Goal: Task Accomplishment & Management: Complete application form

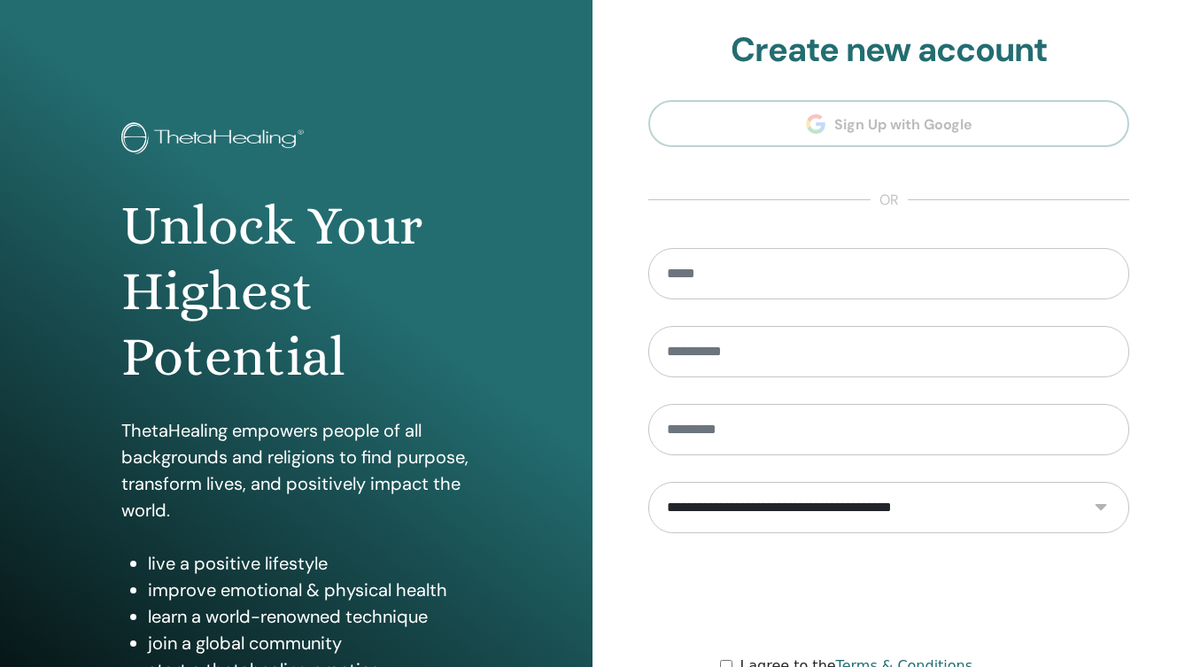
click at [880, 121] on section "**********" at bounding box center [888, 400] width 481 height 741
click at [853, 127] on section "**********" at bounding box center [888, 400] width 481 height 741
click at [830, 66] on h2 "Create new account" at bounding box center [888, 50] width 481 height 41
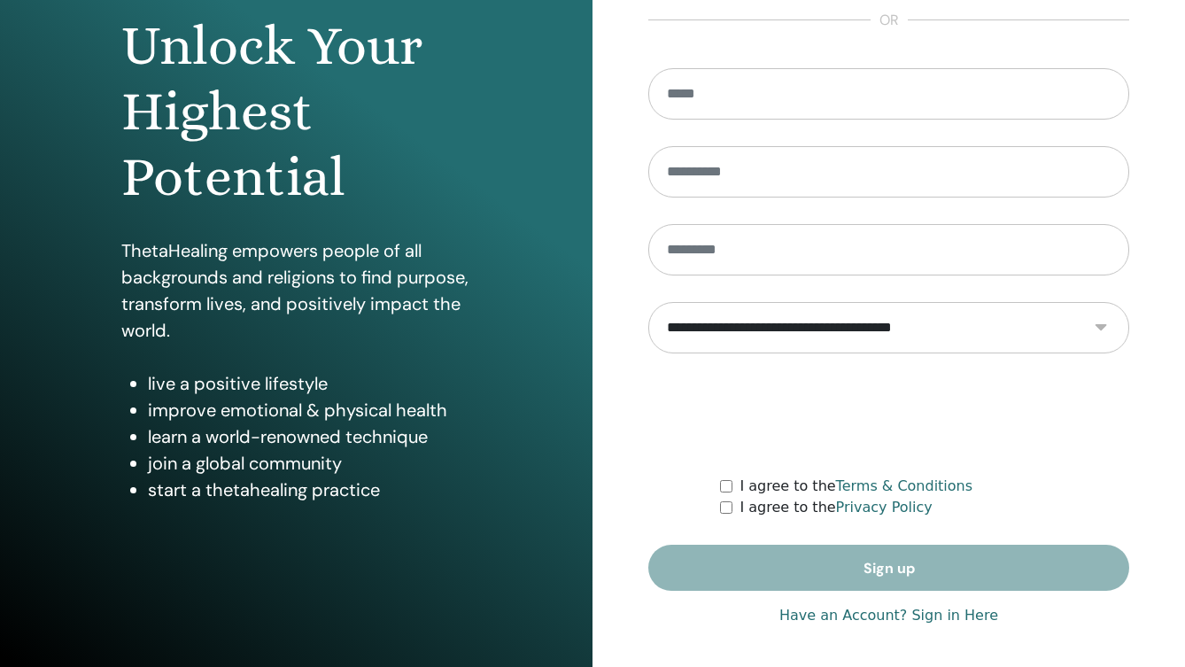
scroll to position [183, 0]
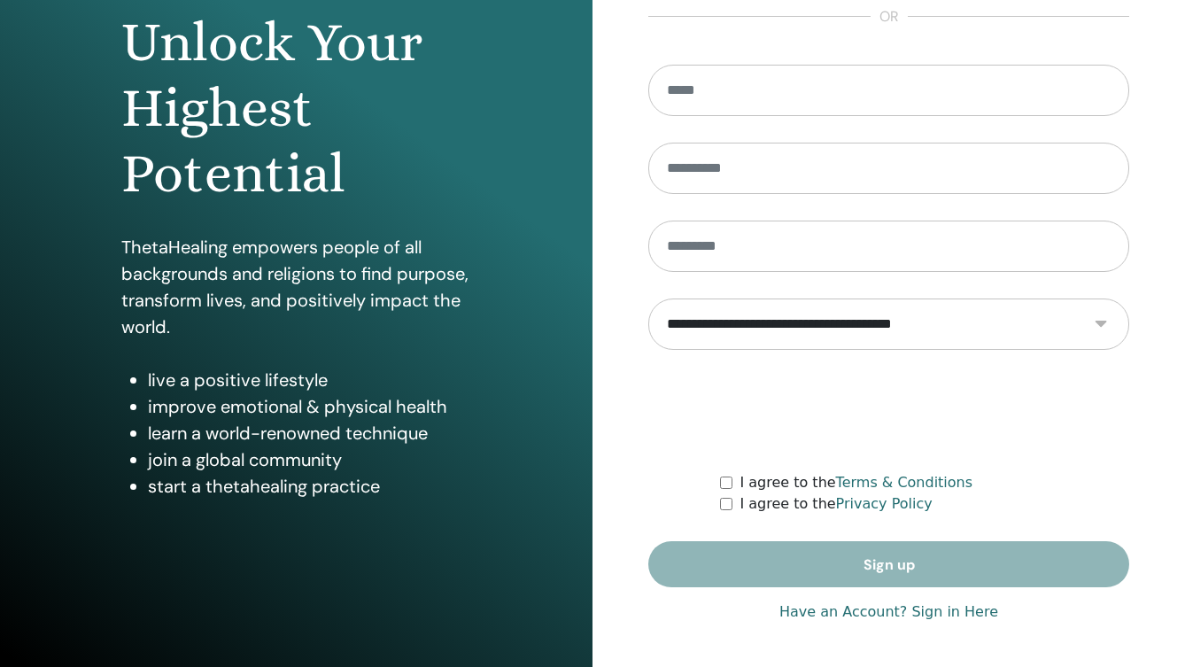
click at [832, 615] on link "Have an Account? Sign in Here" at bounding box center [888, 611] width 219 height 21
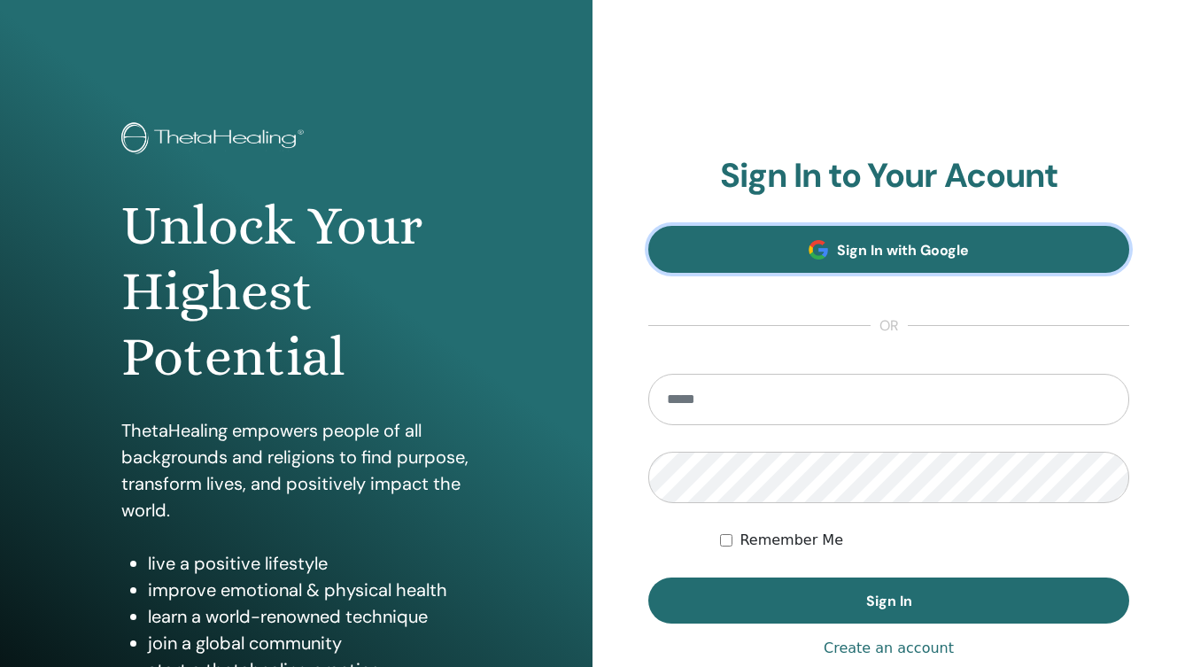
click at [879, 242] on span "Sign In with Google" at bounding box center [903, 250] width 132 height 19
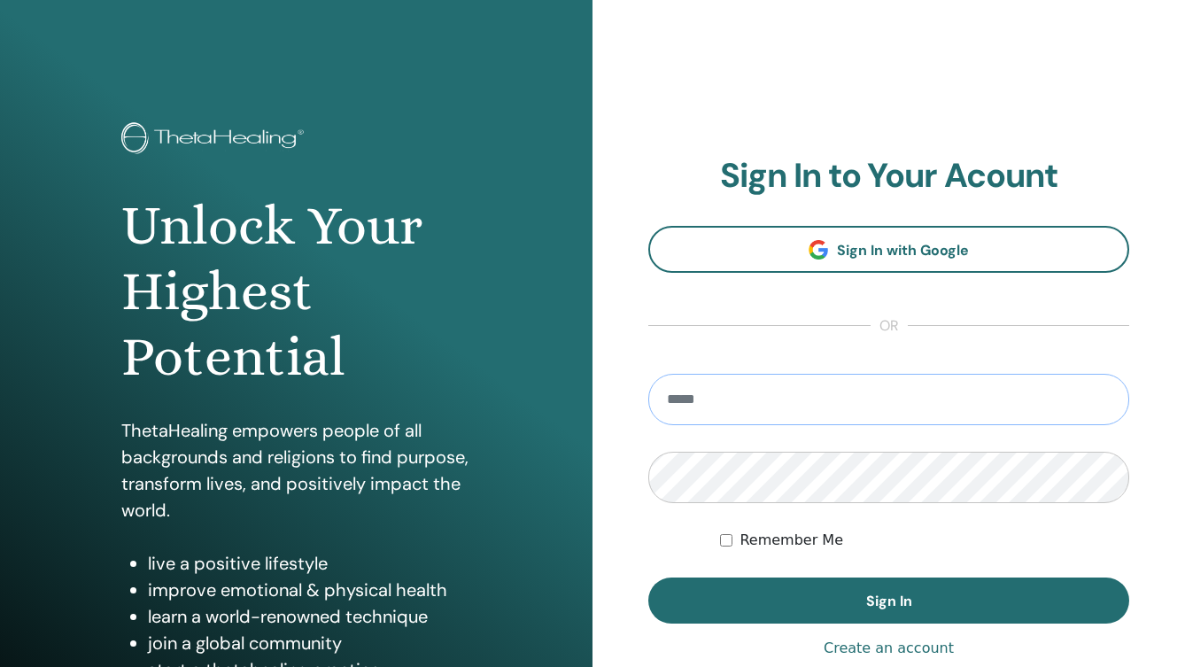
click at [764, 406] on input "email" at bounding box center [888, 399] width 481 height 51
type input "**********"
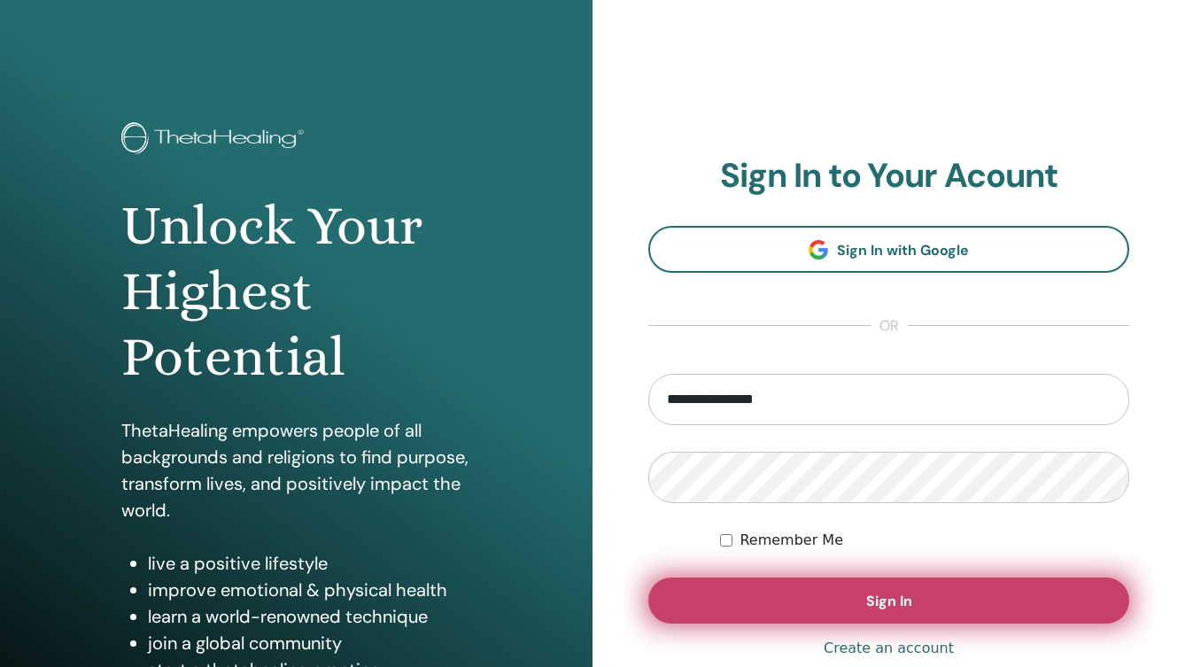
click at [893, 609] on span "Sign In" at bounding box center [889, 601] width 46 height 19
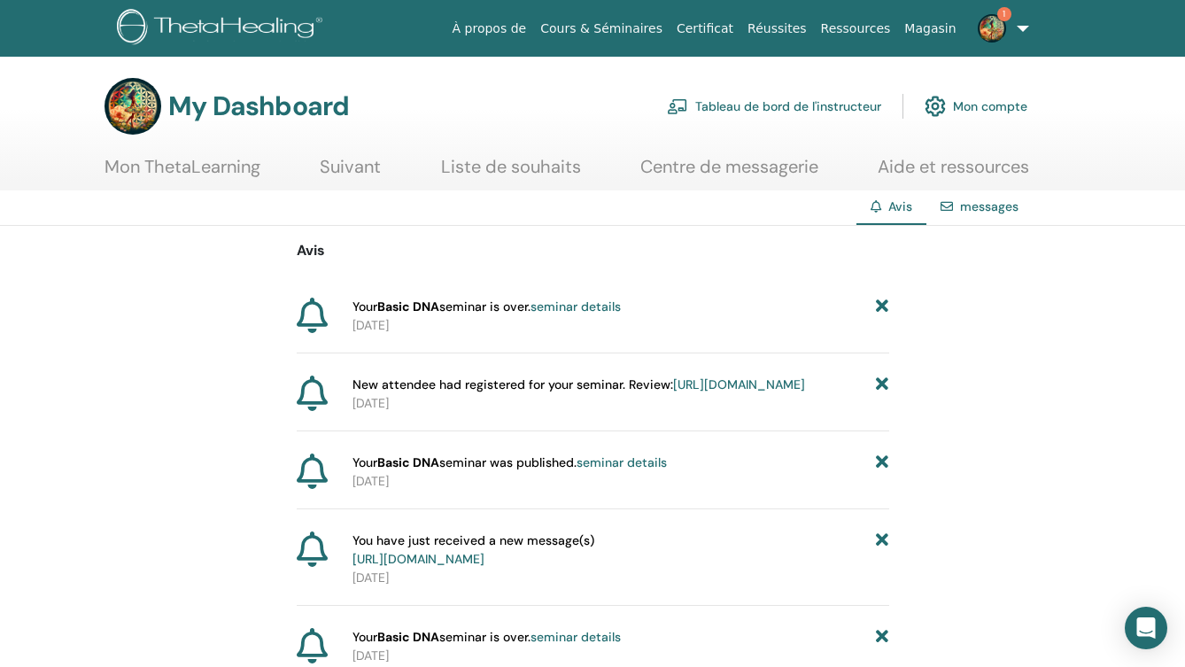
click at [991, 27] on img at bounding box center [992, 28] width 28 height 28
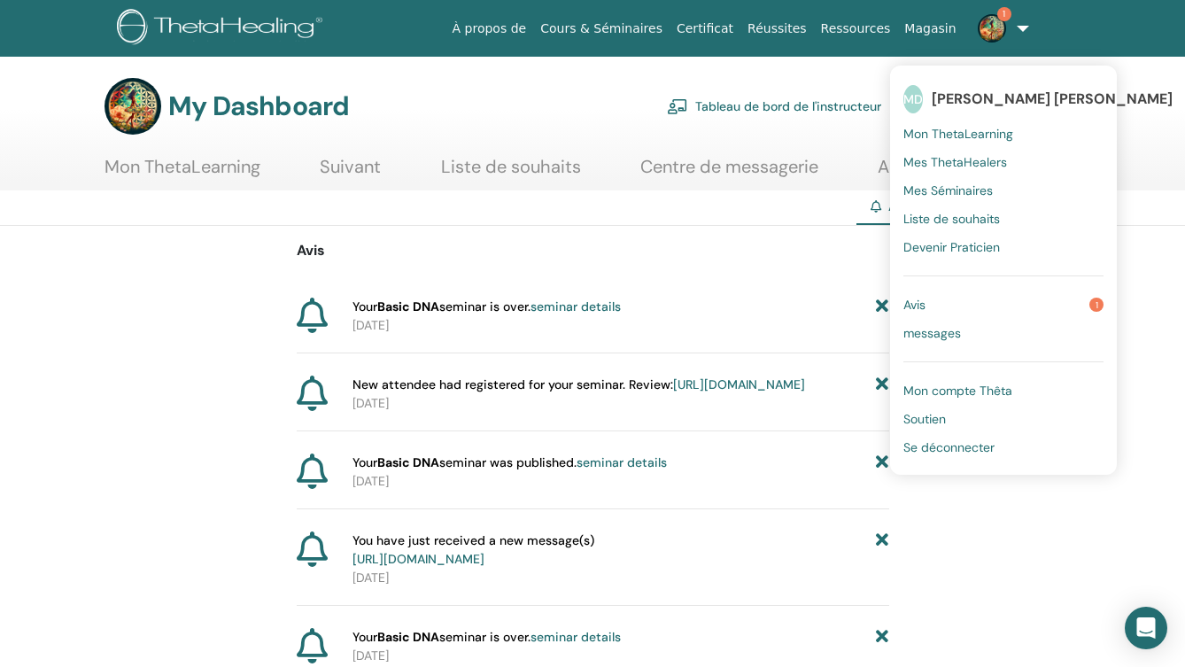
click at [963, 135] on span "Mon ThetaLearning" at bounding box center [958, 134] width 110 height 16
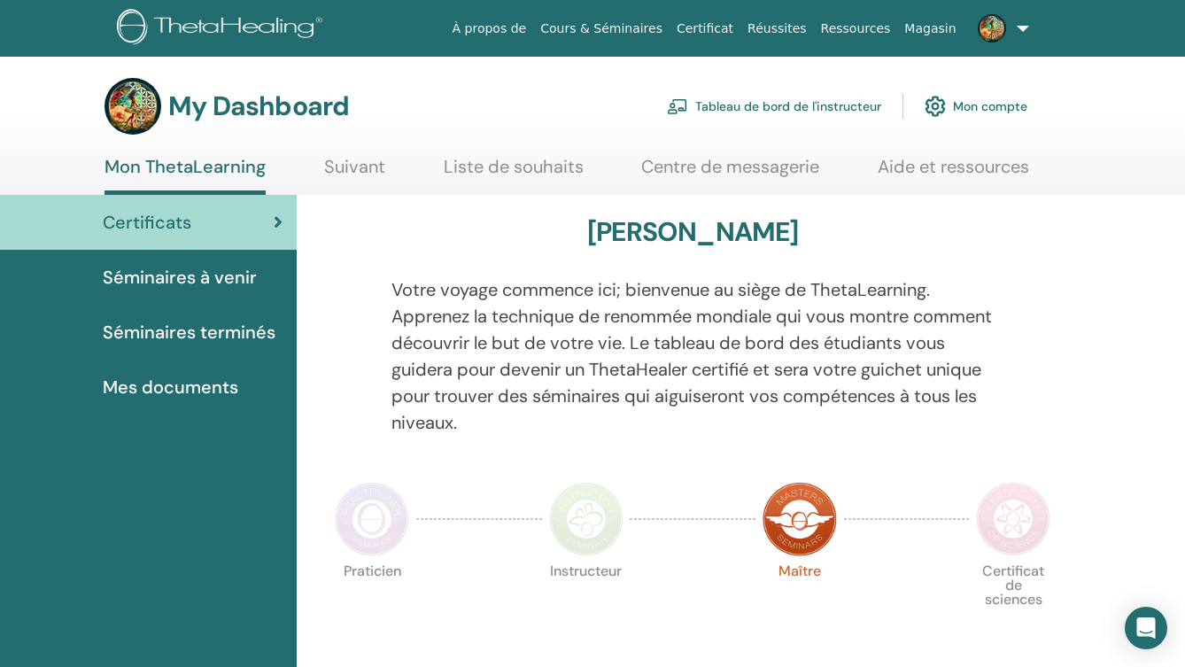
click at [775, 106] on link "Tableau de bord de l'instructeur" at bounding box center [774, 106] width 214 height 39
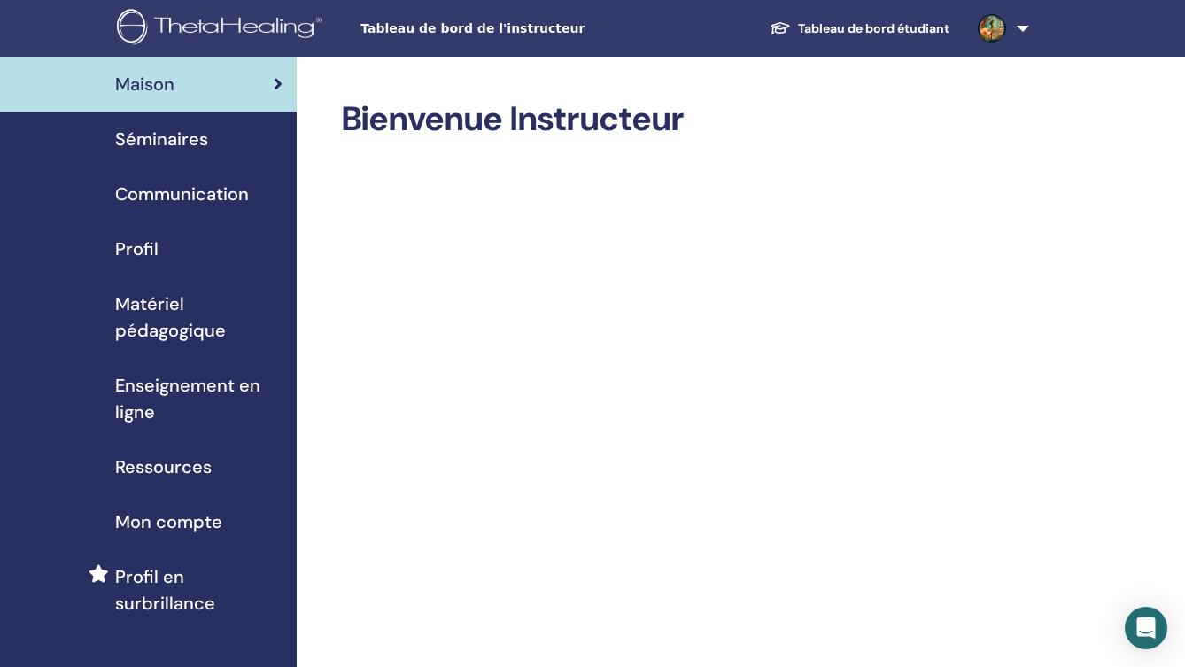
click at [186, 140] on span "Séminaires" at bounding box center [161, 139] width 93 height 27
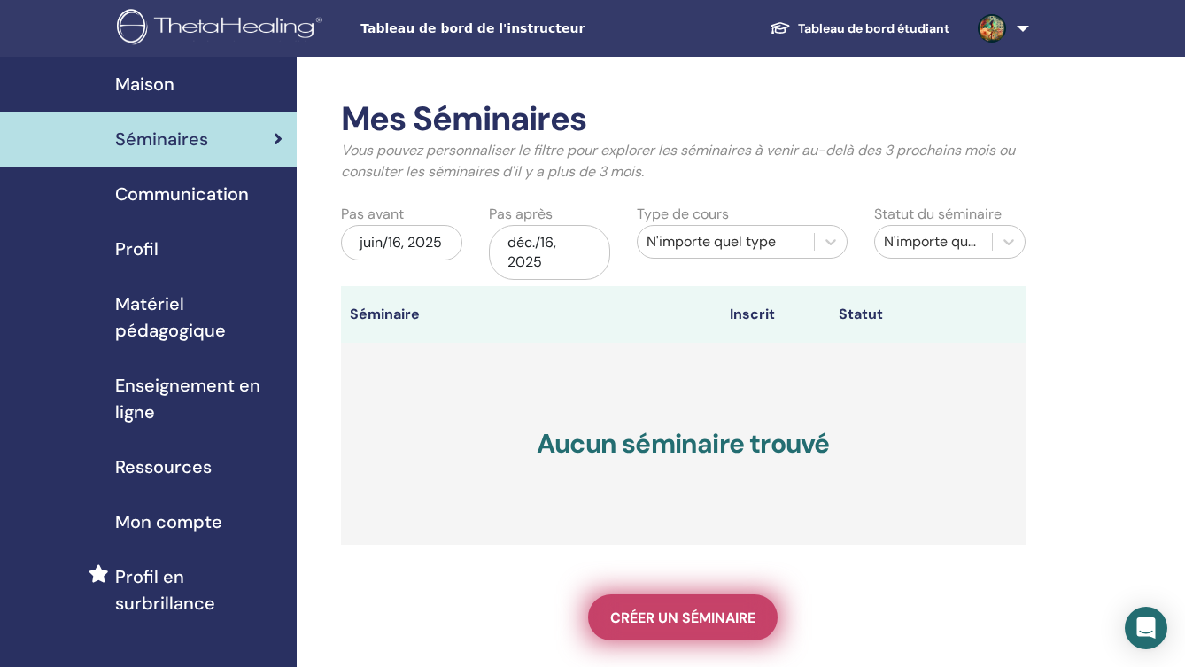
click at [687, 617] on span "Créer un séminaire" at bounding box center [682, 617] width 145 height 19
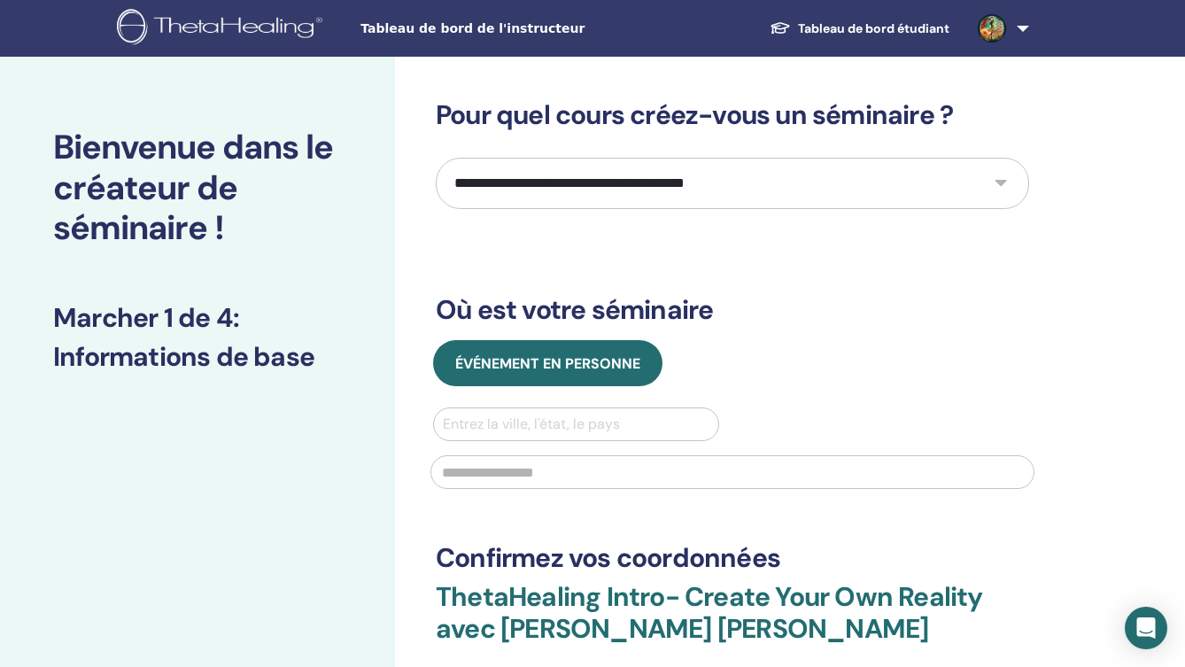
select select "*"
click option "*********" at bounding box center [0, 0] width 0 height 0
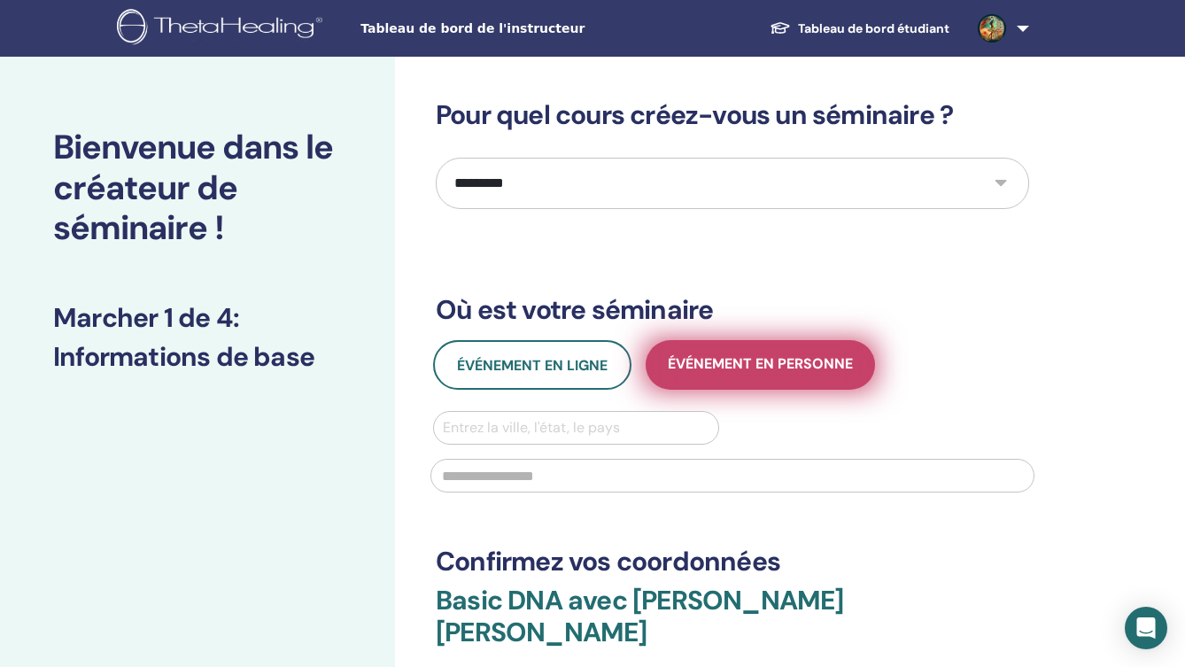
click at [757, 361] on span "Événement en personne" at bounding box center [760, 365] width 185 height 22
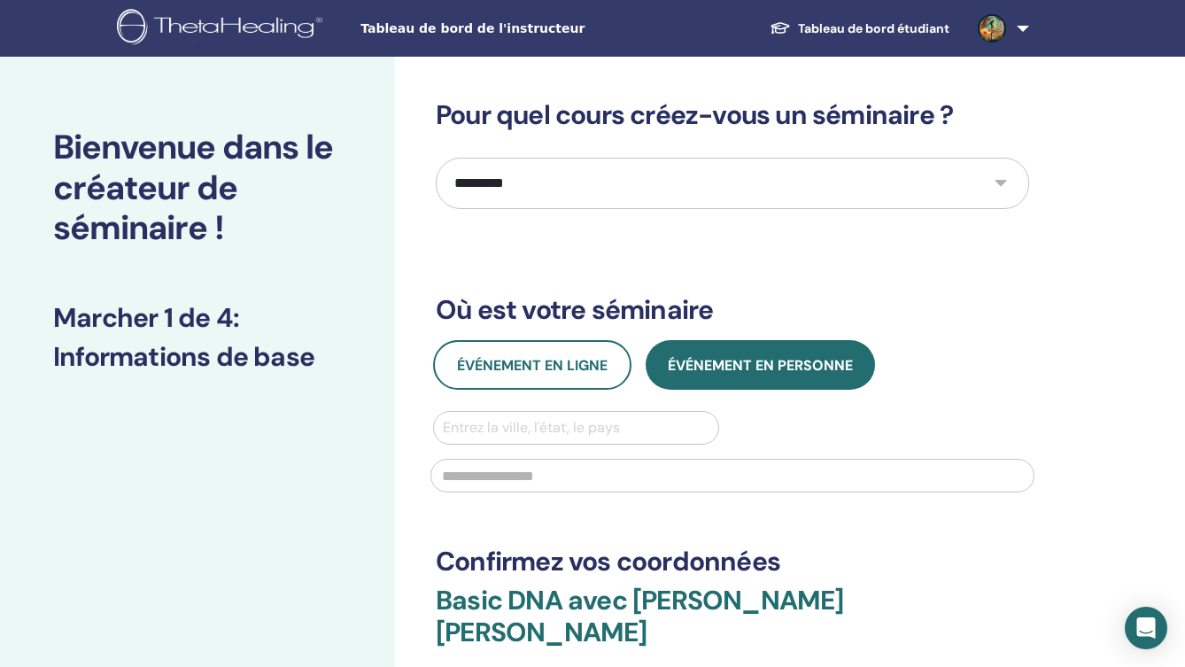
click at [600, 434] on div at bounding box center [576, 427] width 267 height 25
type input "******"
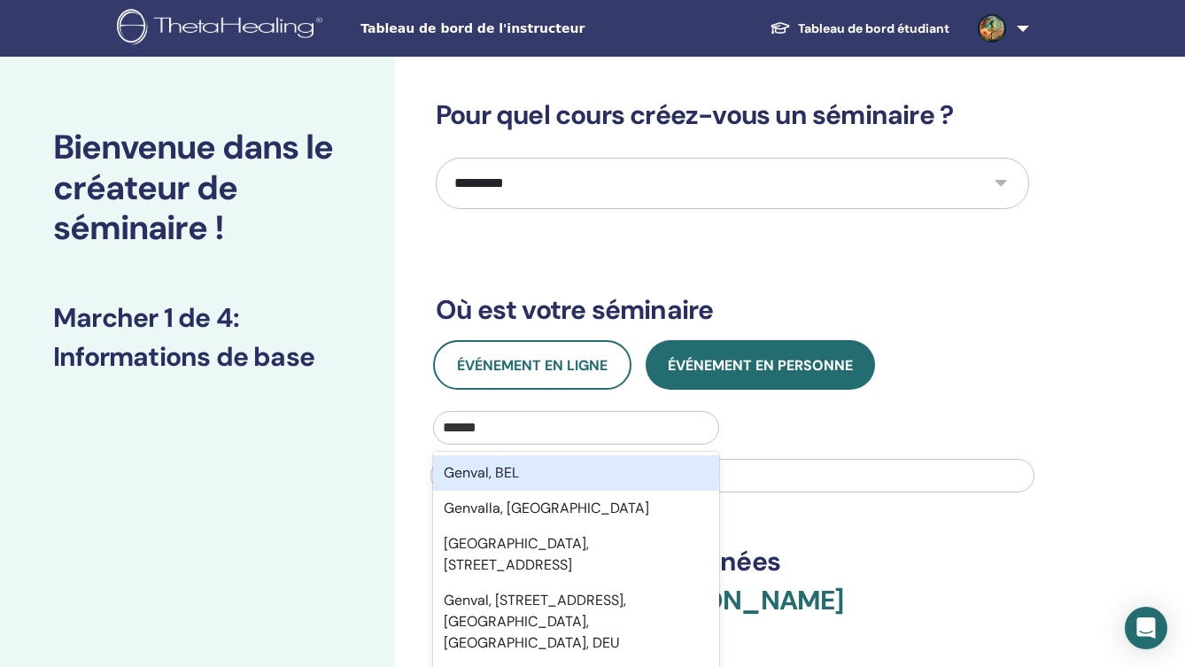
click at [513, 472] on div "Genval, BEL" at bounding box center [576, 472] width 286 height 35
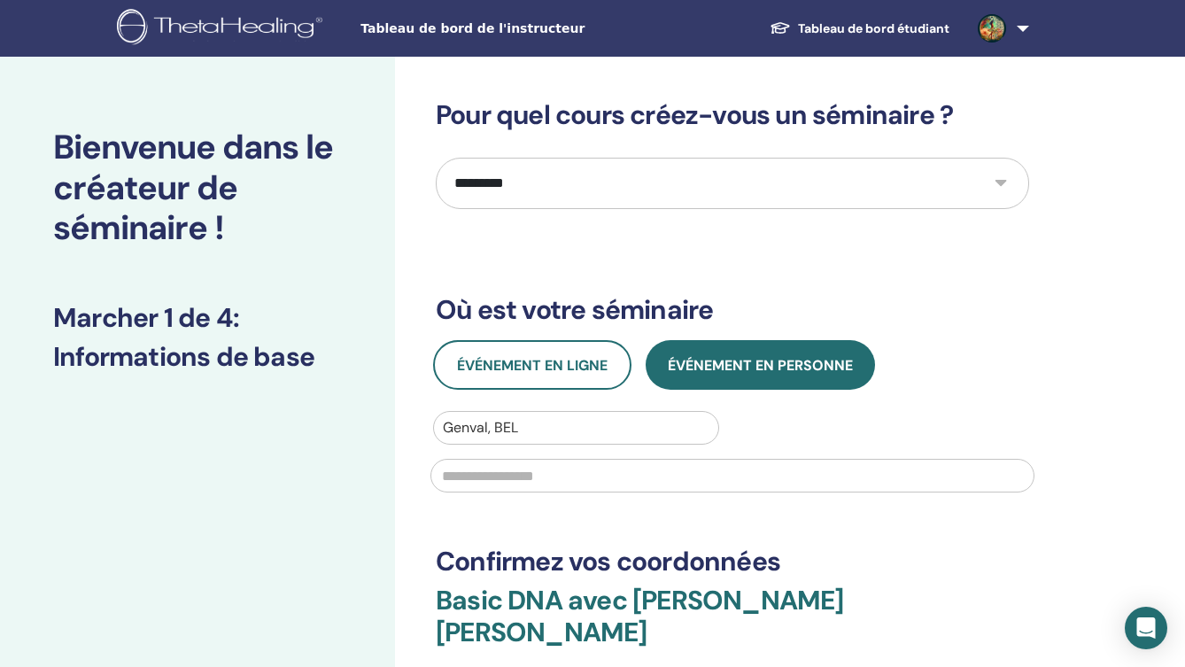
click at [514, 473] on input "text" at bounding box center [732, 476] width 604 height 34
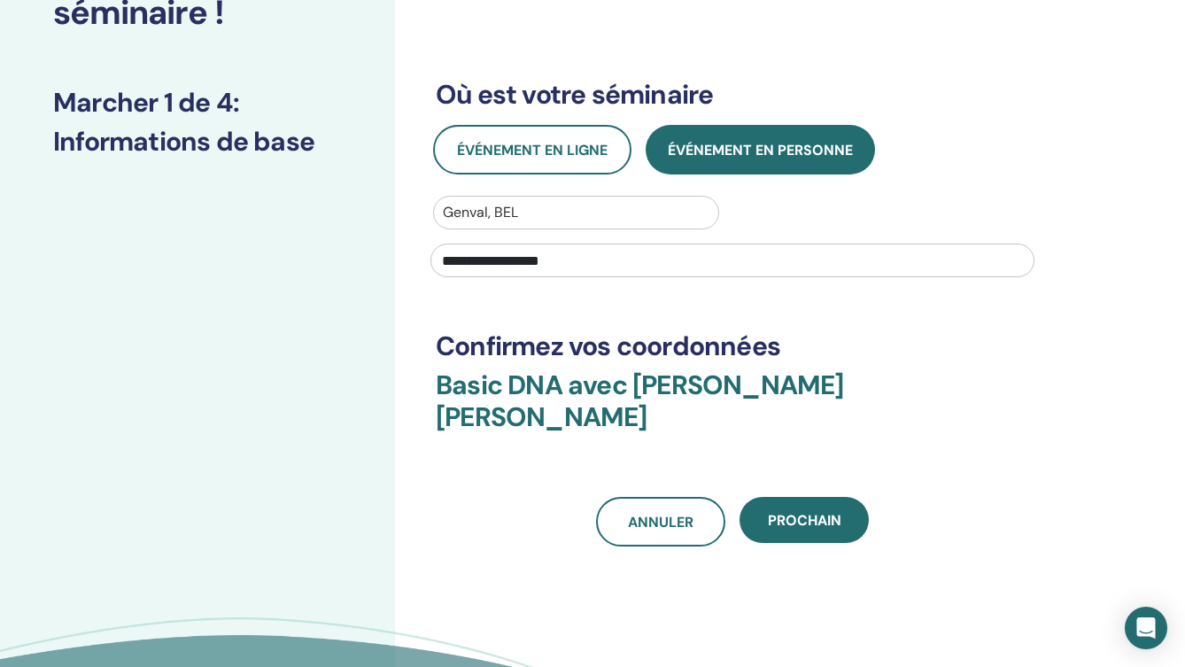
scroll to position [224, 0]
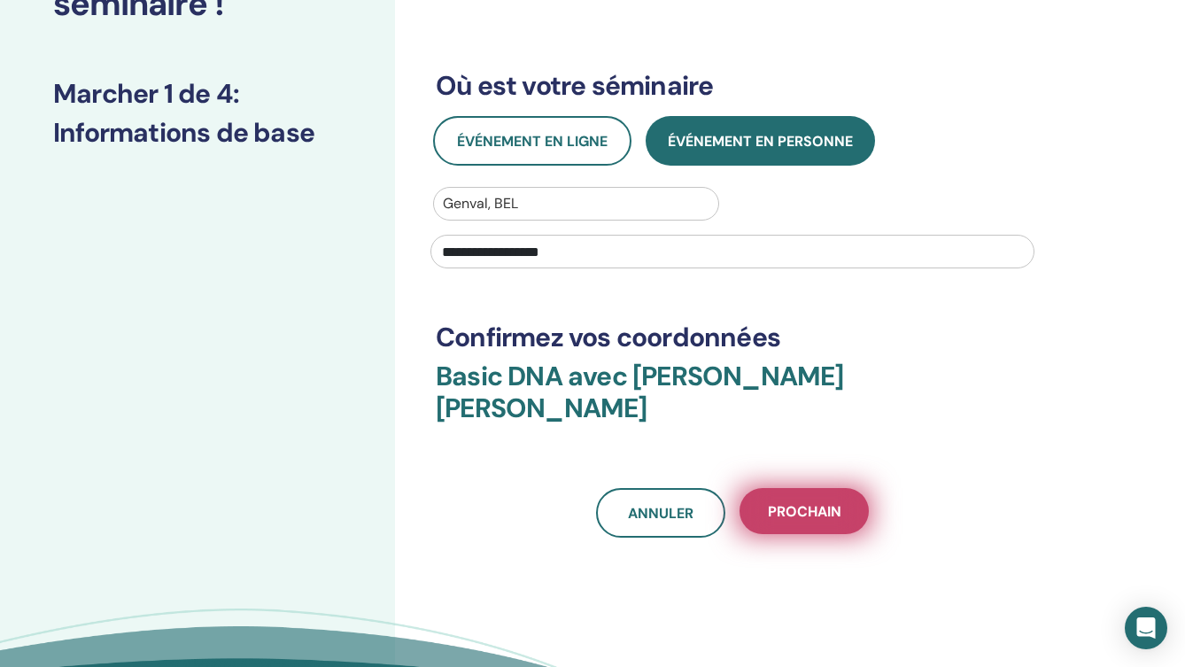
type input "**********"
click at [778, 502] on span "Prochain" at bounding box center [805, 511] width 74 height 19
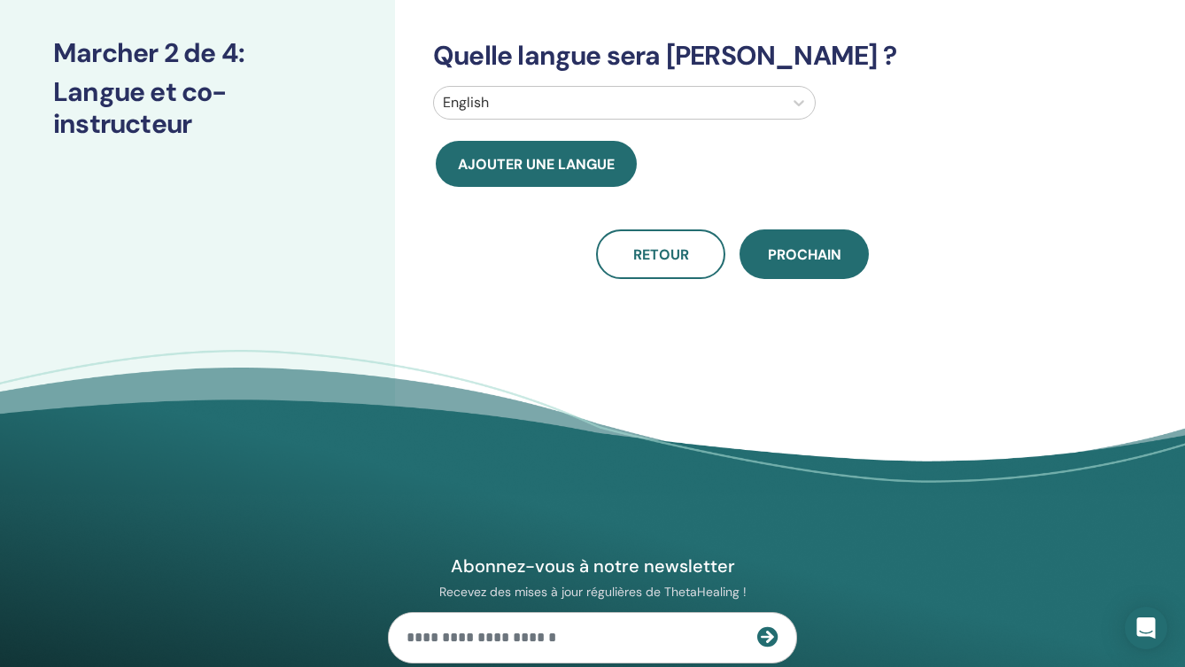
scroll to position [0, 0]
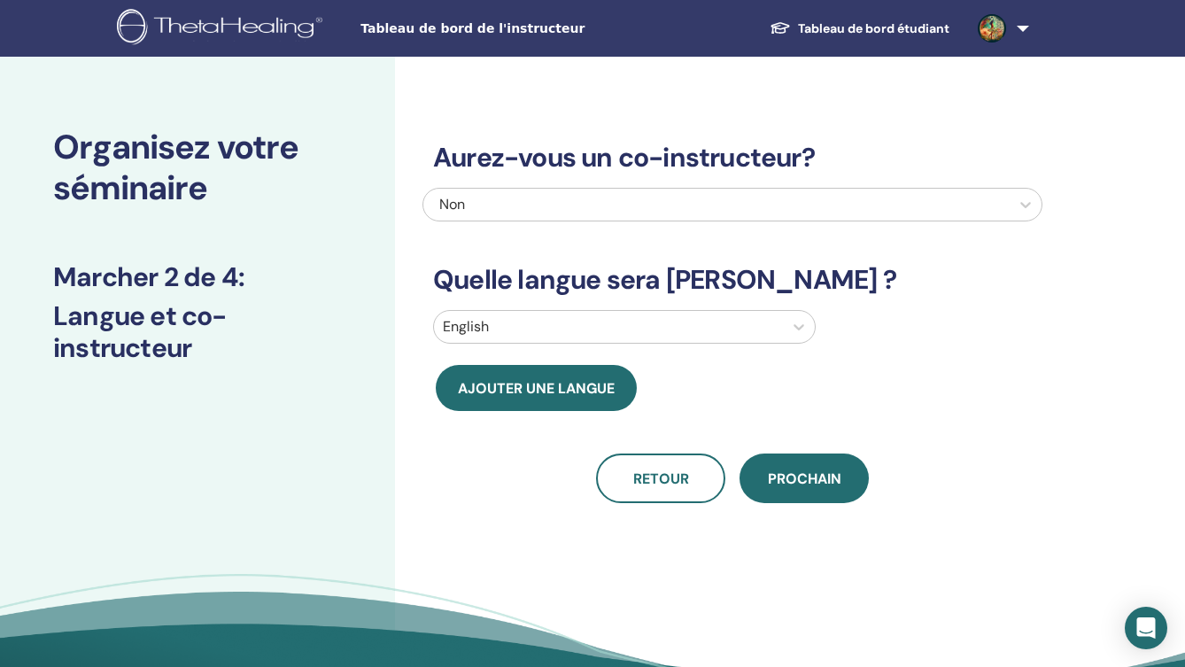
click at [584, 334] on div at bounding box center [608, 326] width 331 height 25
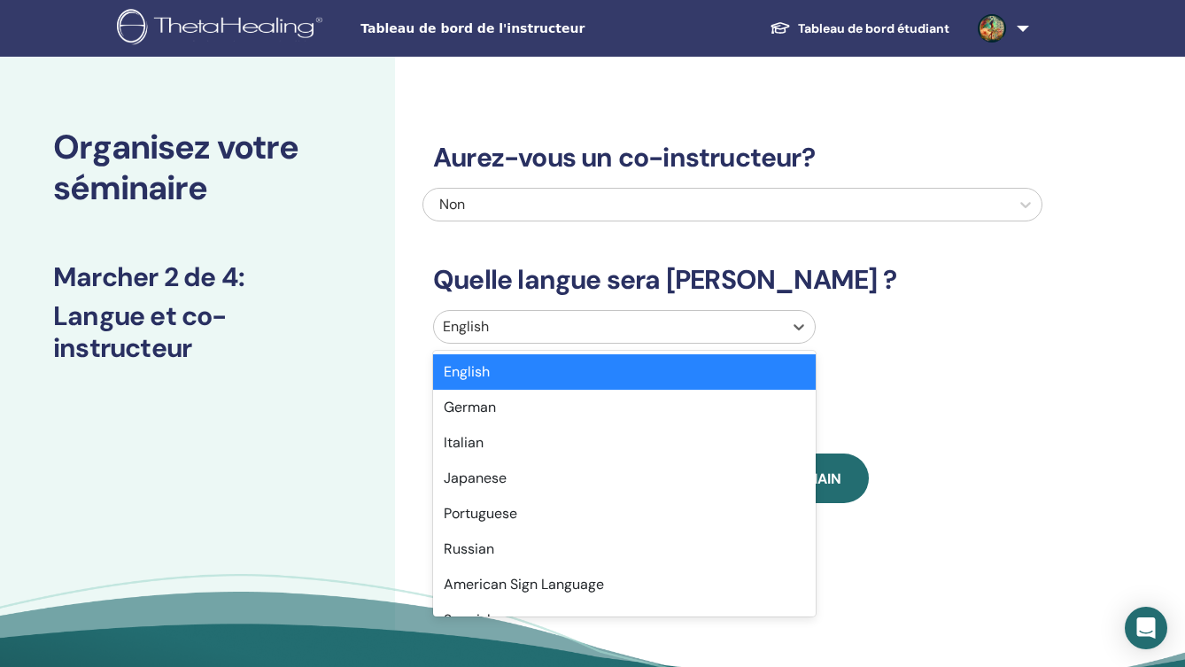
type input "*"
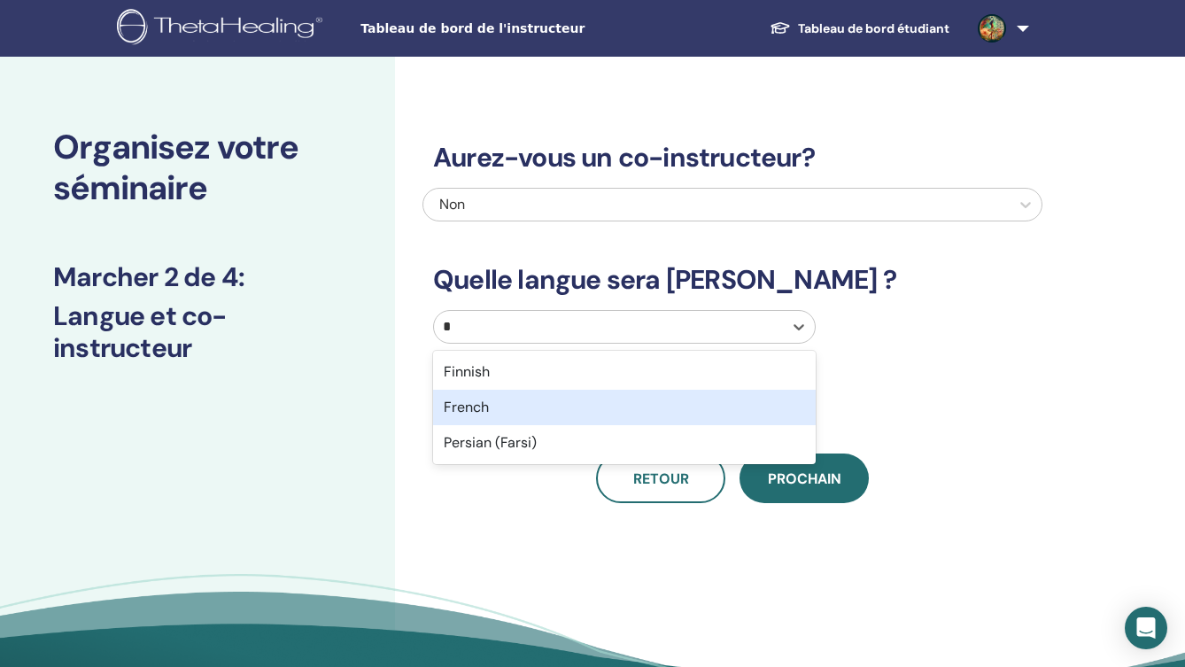
click at [486, 407] on div "French" at bounding box center [624, 407] width 383 height 35
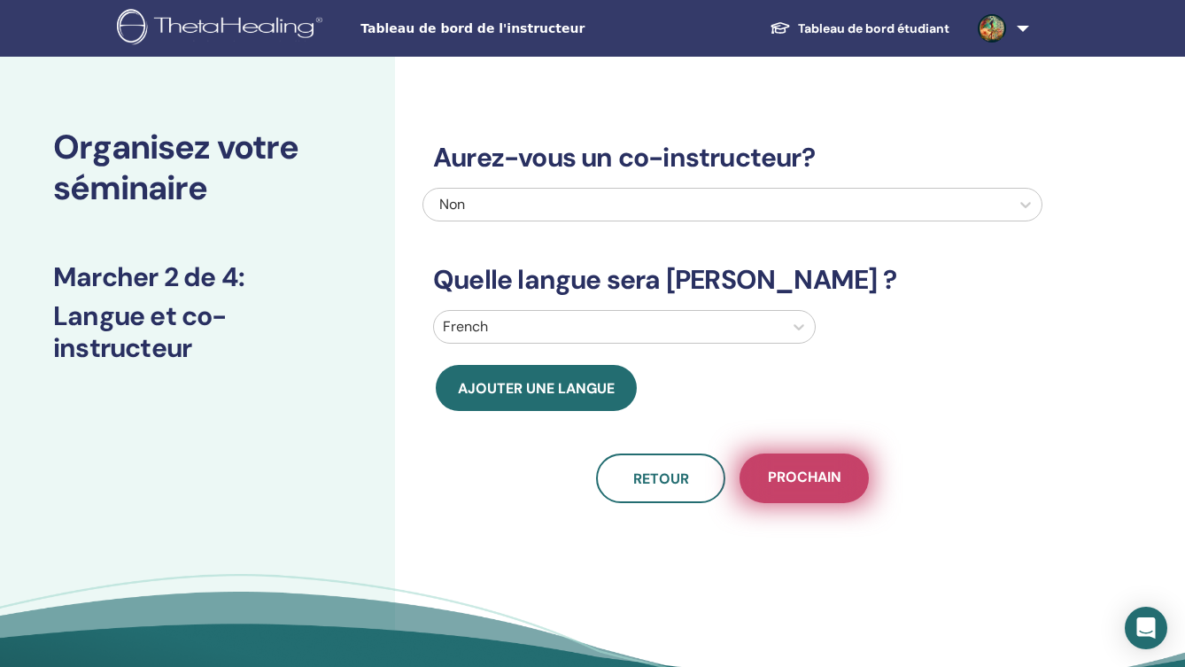
click at [833, 484] on span "Prochain" at bounding box center [805, 479] width 74 height 22
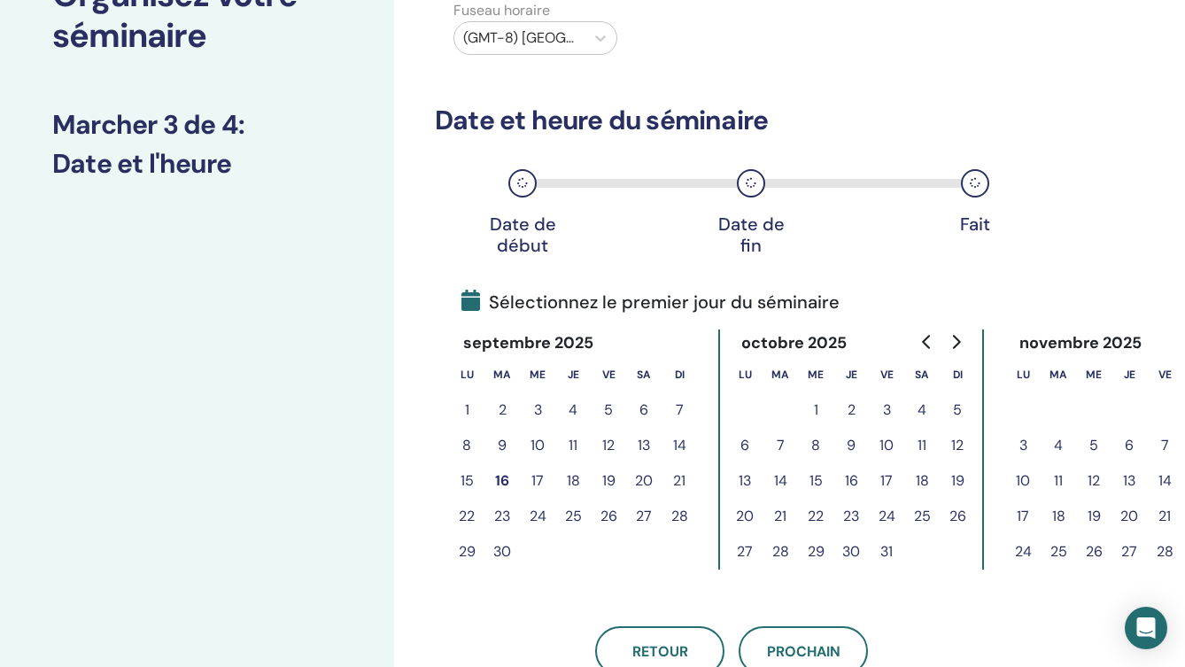
scroll to position [153, 1]
click at [744, 515] on button "20" at bounding box center [744, 515] width 35 height 35
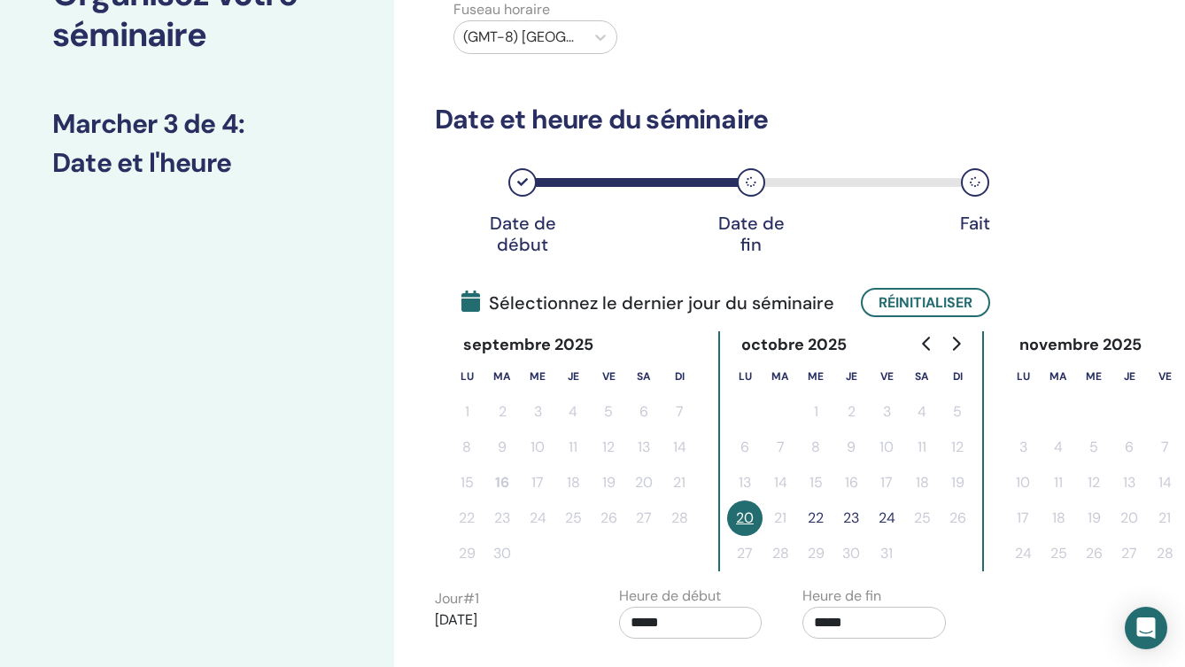
click at [890, 517] on button "24" at bounding box center [886, 517] width 35 height 35
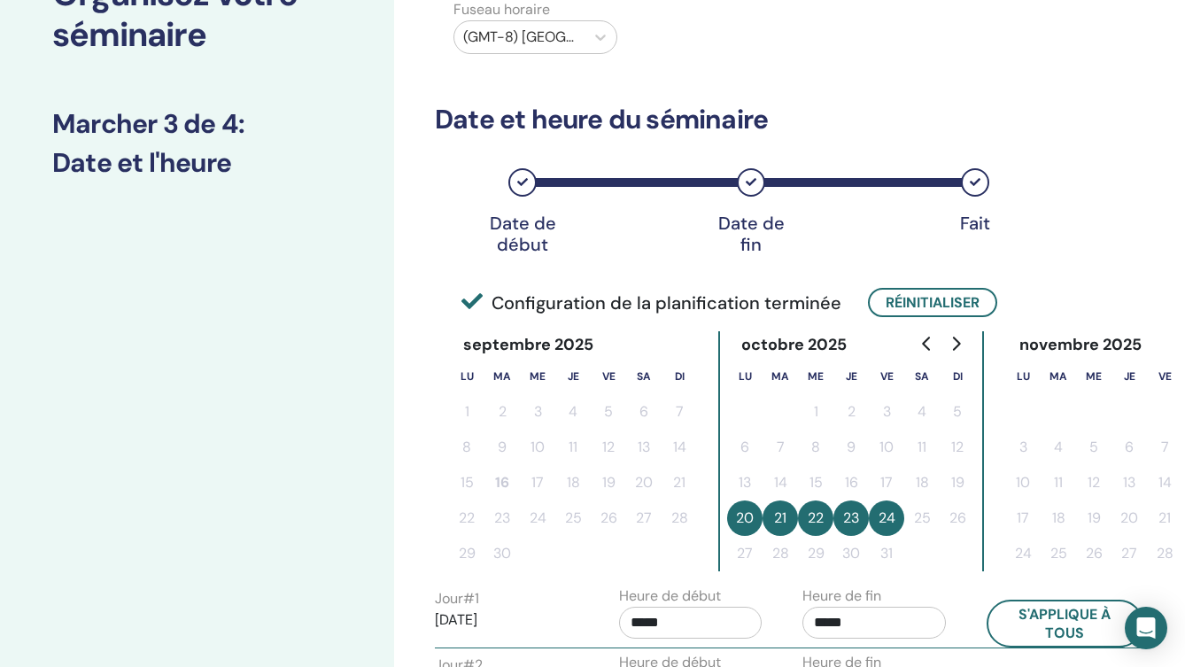
click at [862, 519] on button "23" at bounding box center [850, 517] width 35 height 35
click at [822, 521] on button "22" at bounding box center [815, 517] width 35 height 35
click at [849, 524] on button "23" at bounding box center [850, 517] width 35 height 35
click at [894, 527] on button "24" at bounding box center [886, 517] width 35 height 35
click at [926, 299] on button "Réinitialiser" at bounding box center [932, 302] width 129 height 29
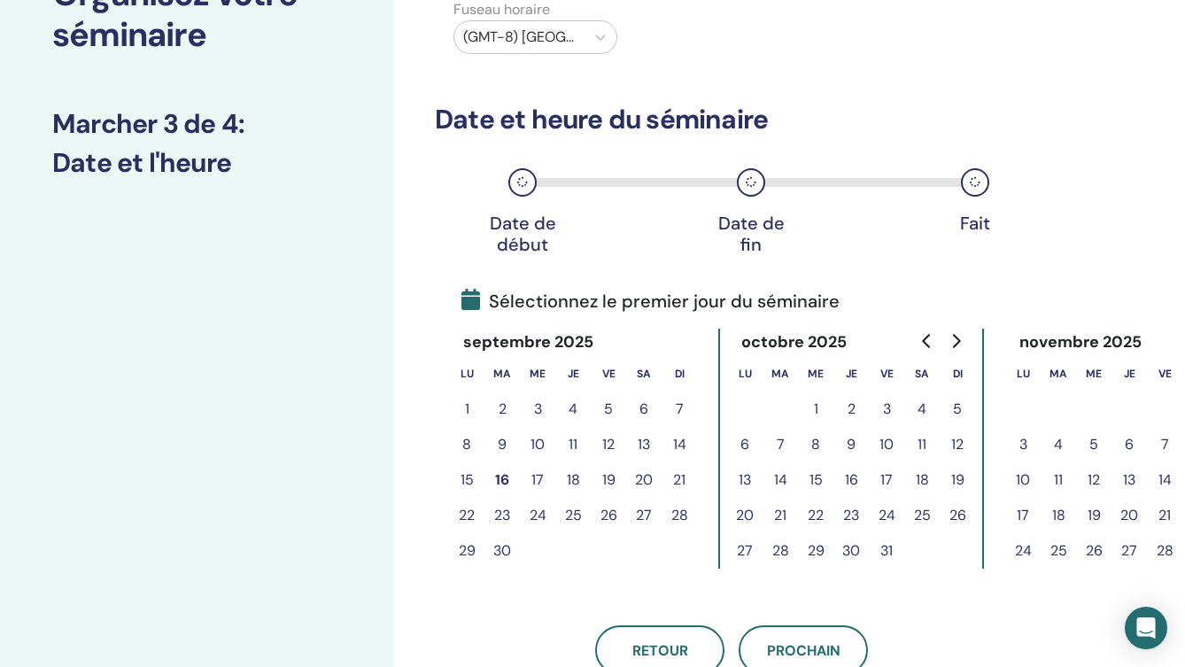
click at [739, 520] on button "20" at bounding box center [744, 515] width 35 height 35
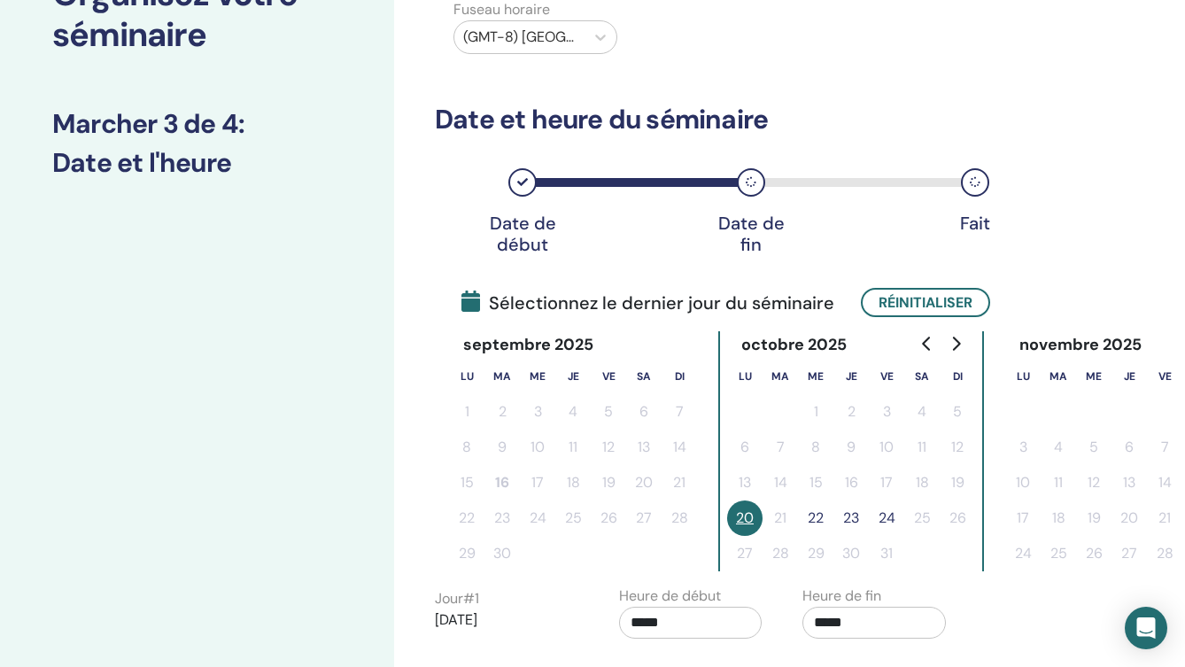
click at [818, 518] on button "22" at bounding box center [815, 517] width 35 height 35
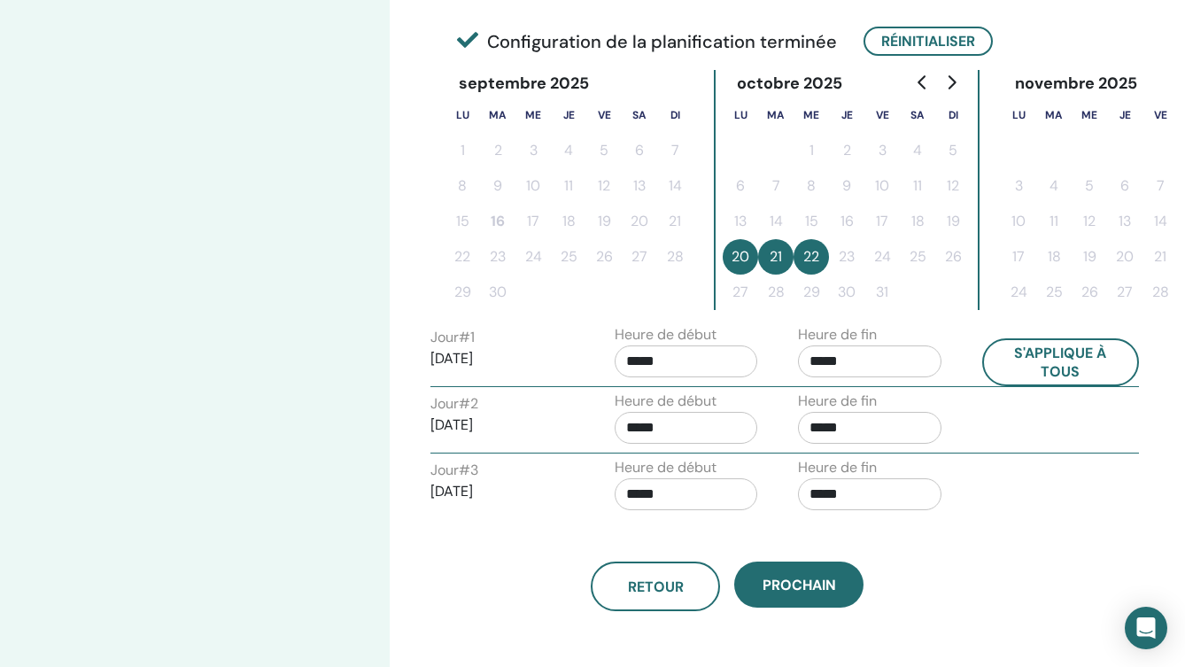
scroll to position [415, 8]
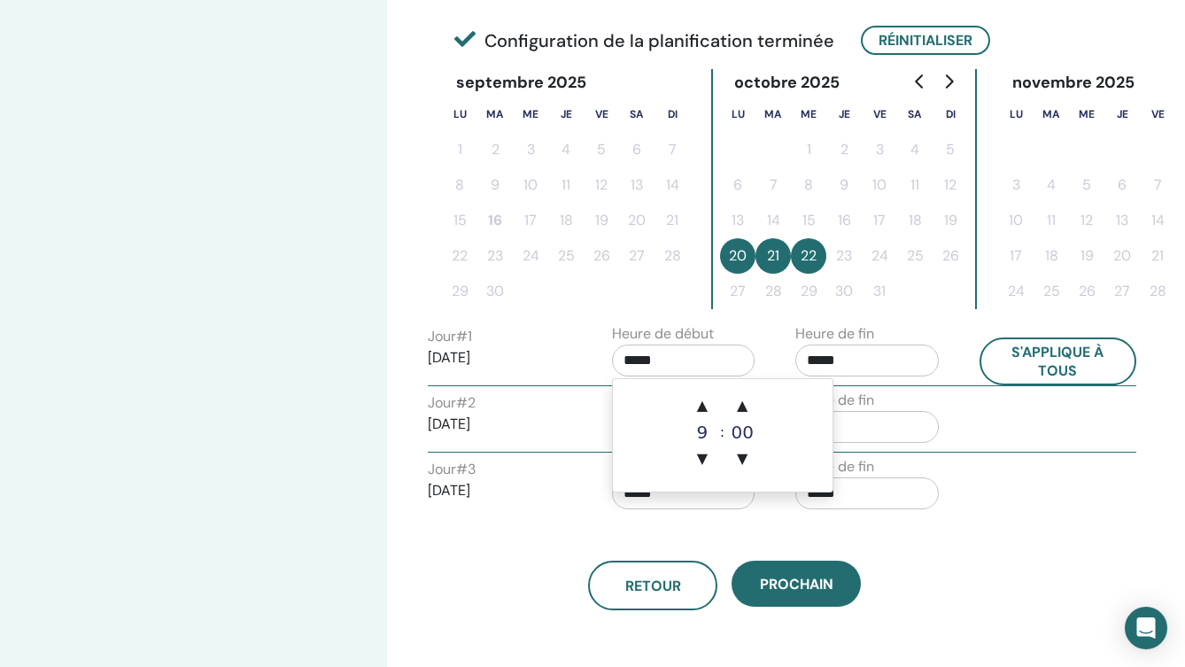
click at [692, 357] on input "*****" at bounding box center [683, 360] width 143 height 32
click at [705, 453] on span "▼" at bounding box center [702, 458] width 35 height 35
click at [707, 398] on span "▲" at bounding box center [702, 405] width 35 height 35
type input "*****"
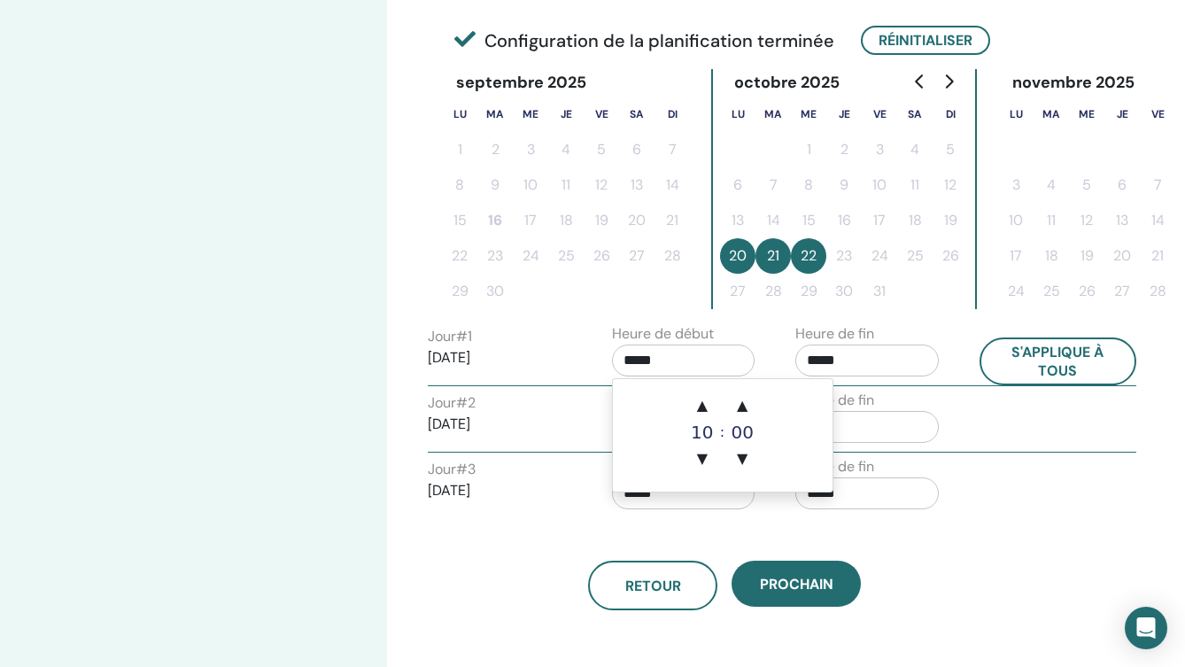
click at [862, 360] on input "*****" at bounding box center [866, 360] width 143 height 32
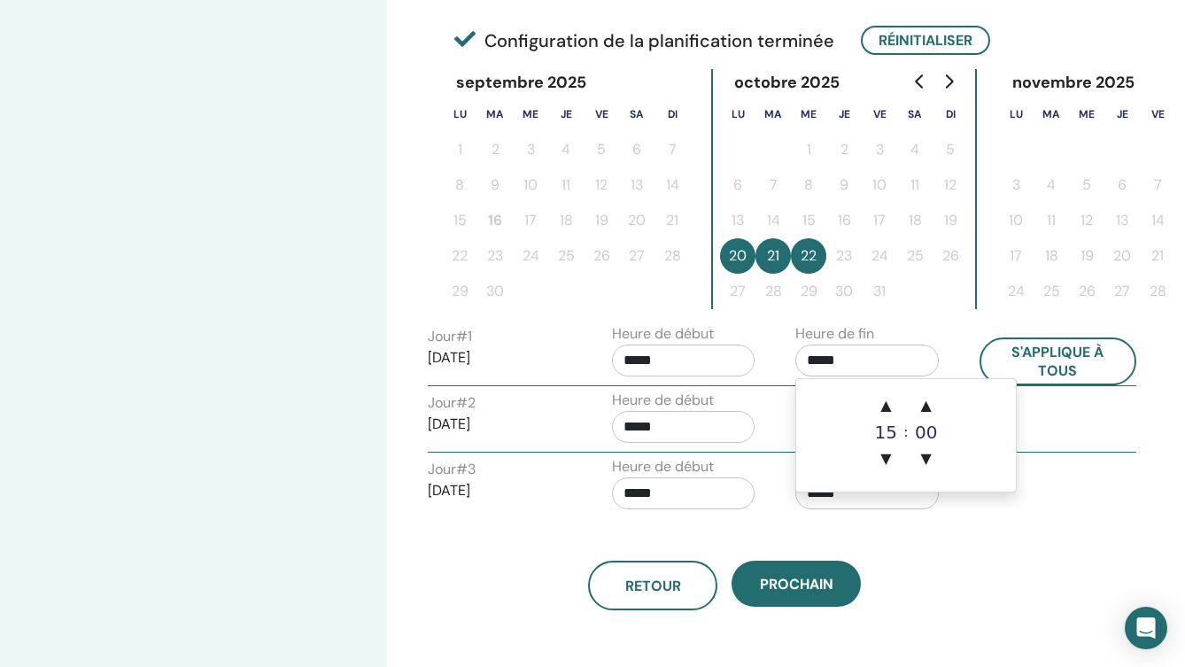
click at [962, 553] on div "Retour Prochain" at bounding box center [724, 564] width 620 height 92
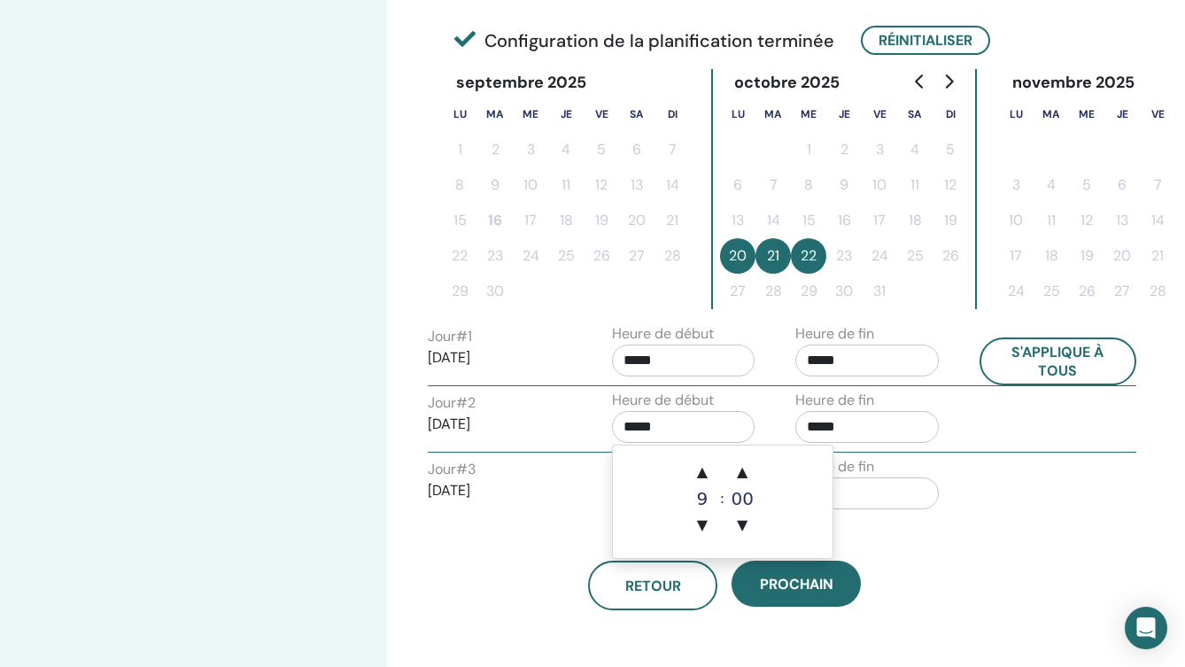
click at [641, 429] on input "*****" at bounding box center [683, 427] width 143 height 32
click at [704, 475] on span "▲" at bounding box center [702, 471] width 35 height 35
type input "*****"
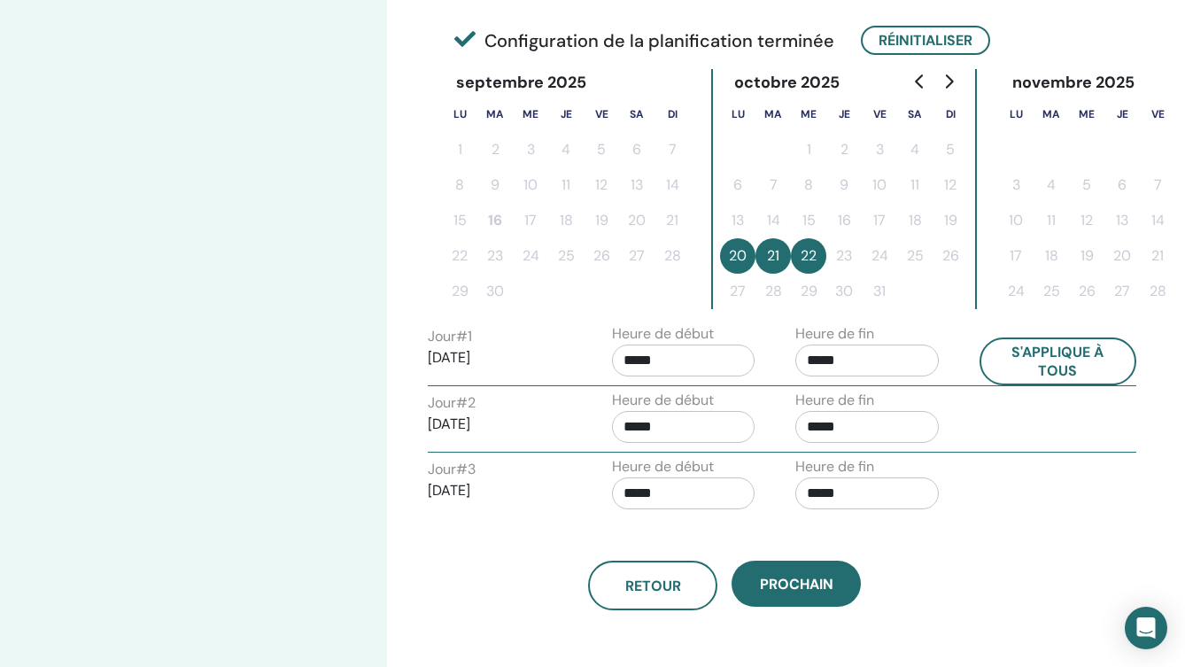
click at [919, 557] on div "Retour Prochain" at bounding box center [724, 564] width 620 height 92
click at [641, 494] on input "*****" at bounding box center [683, 493] width 143 height 32
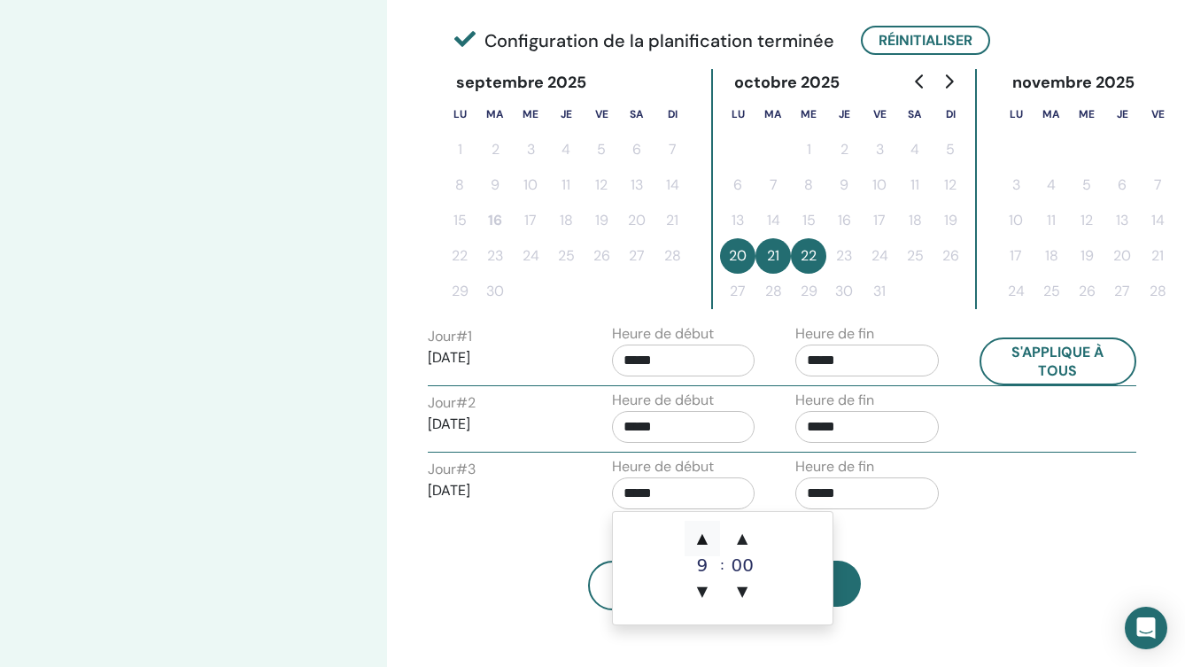
click at [704, 541] on span "▲" at bounding box center [702, 538] width 35 height 35
type input "*****"
click at [913, 575] on div "Retour Prochain" at bounding box center [724, 586] width 620 height 50
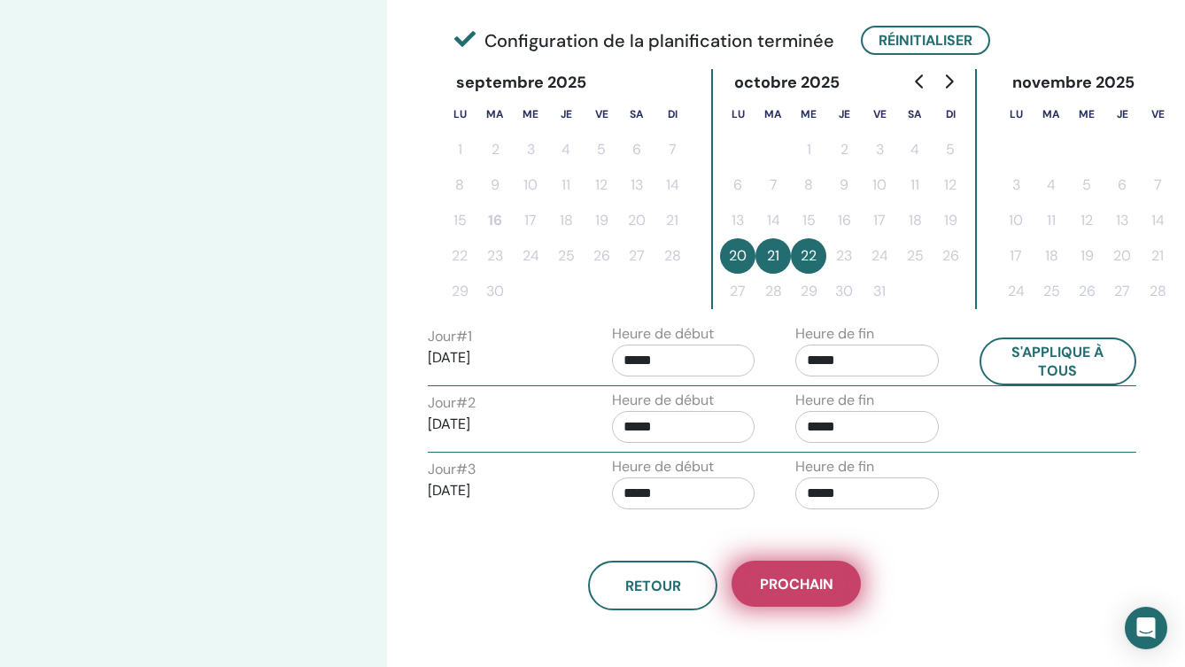
click at [799, 588] on span "Prochain" at bounding box center [797, 584] width 74 height 19
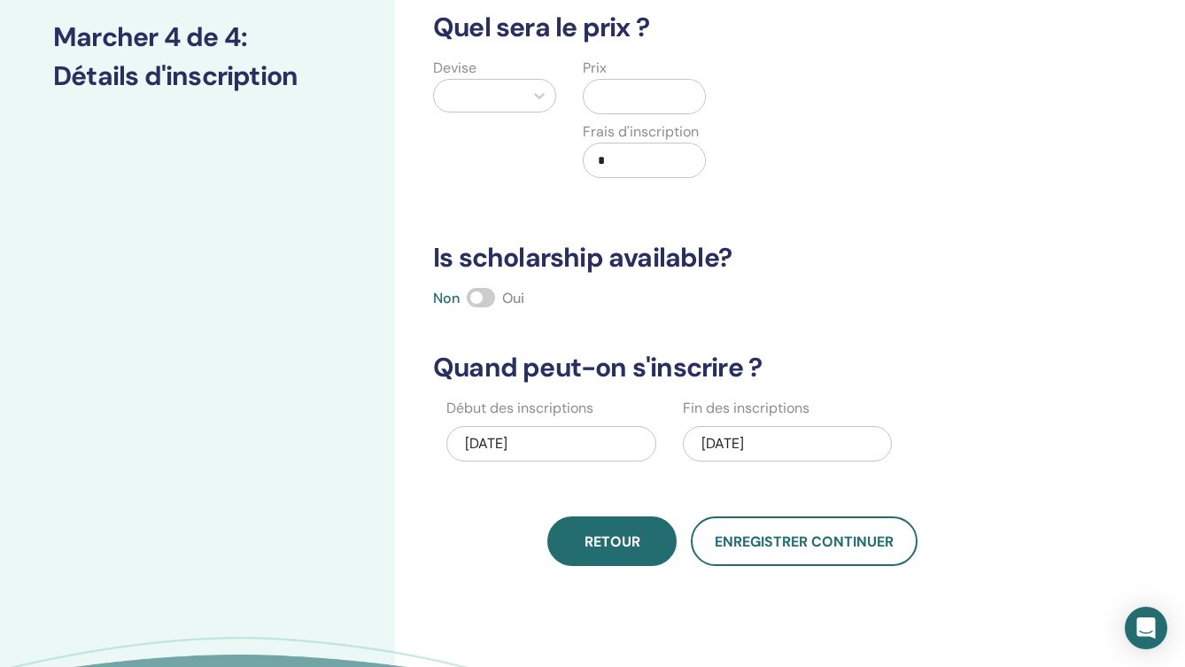
scroll to position [239, 0]
click at [761, 446] on div "10/22/2025" at bounding box center [788, 444] width 210 height 35
click at [969, 462] on div "Début des inscriptions 09/16/2025 Fin des inscriptions 10/22/2025" at bounding box center [719, 436] width 620 height 76
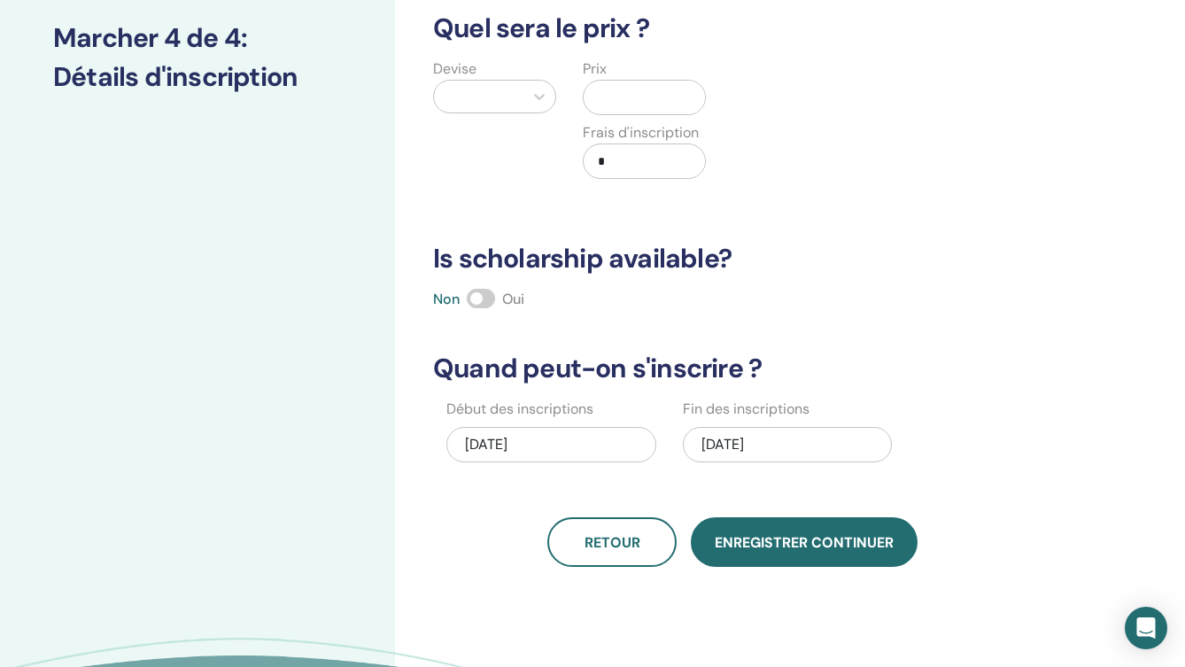
click at [779, 549] on span "Enregistrer continuer" at bounding box center [804, 542] width 179 height 19
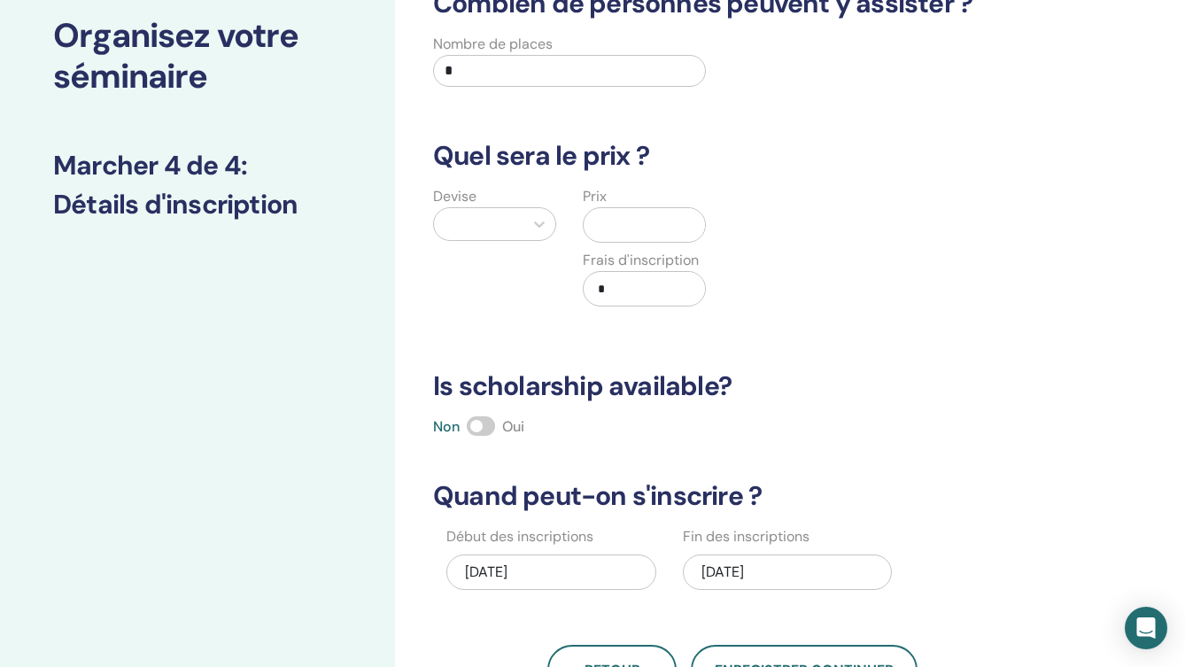
scroll to position [0, 0]
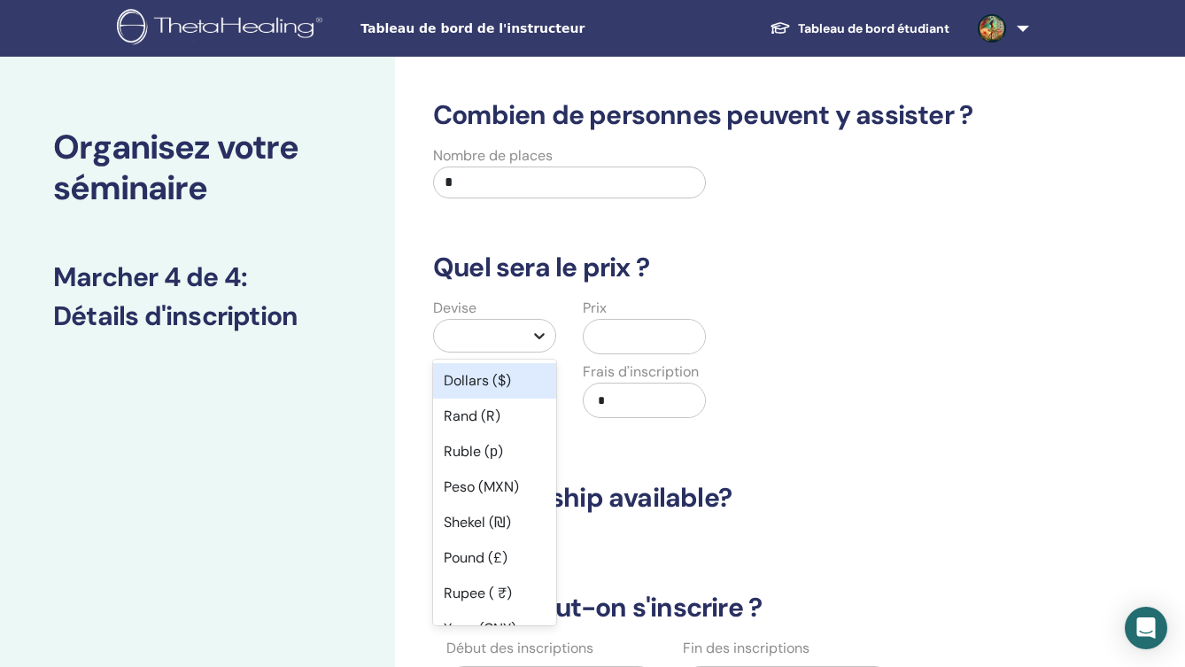
click at [547, 335] on icon at bounding box center [539, 336] width 18 height 18
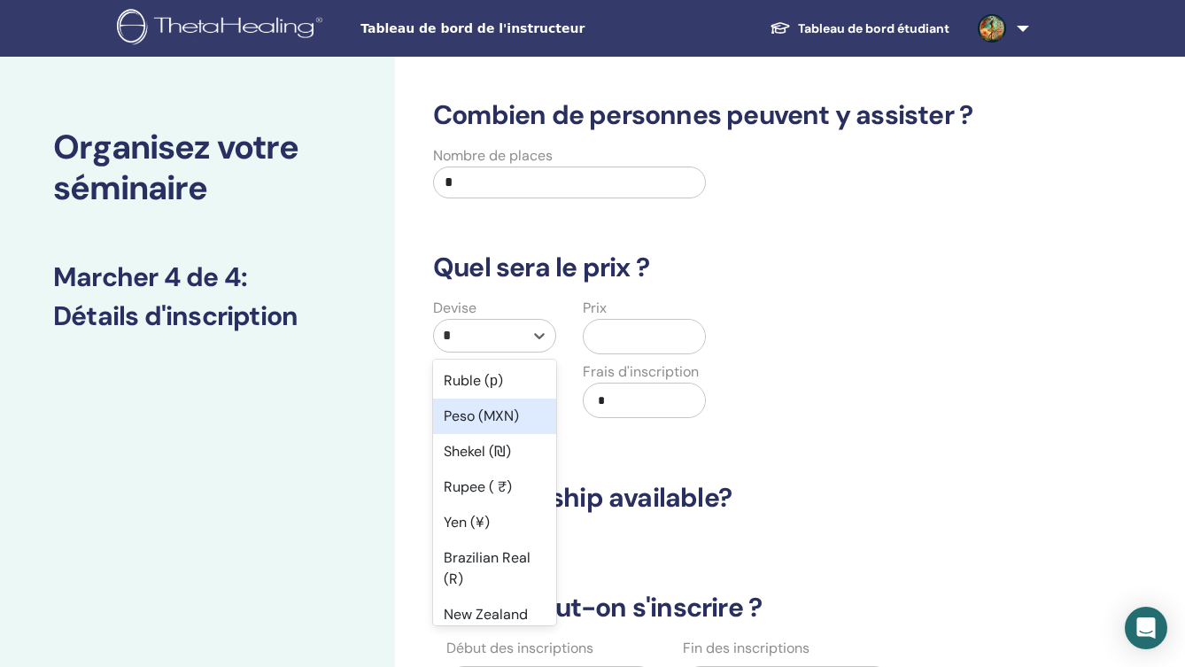
type input "**"
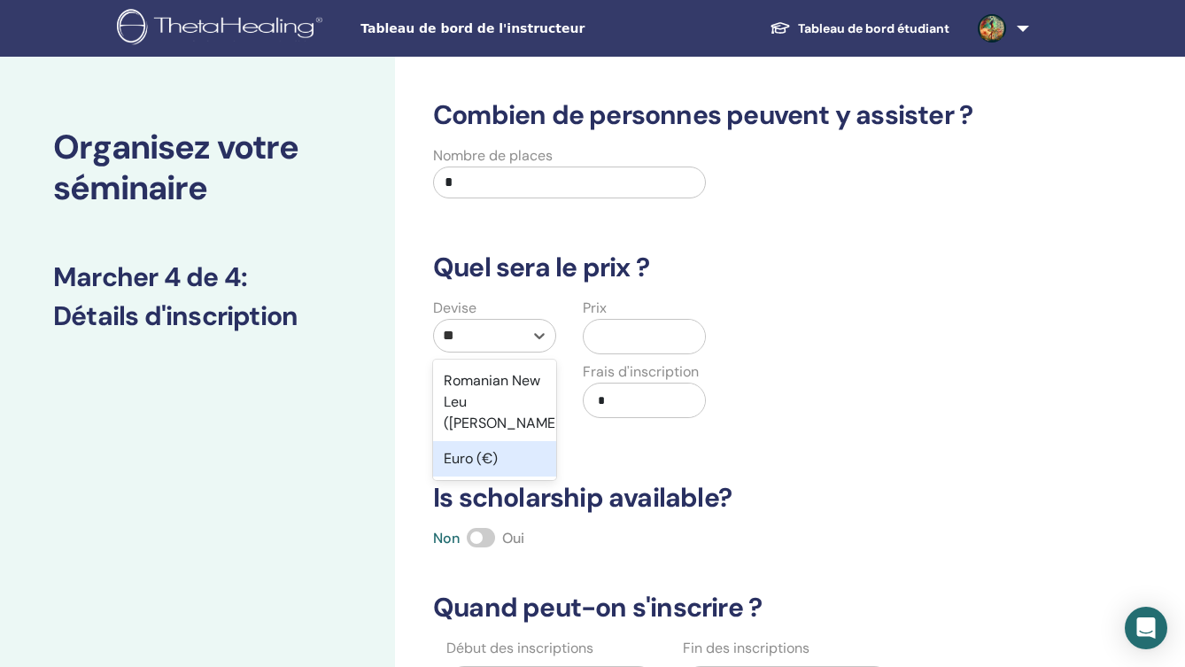
click at [476, 441] on div "Euro (€)" at bounding box center [494, 458] width 123 height 35
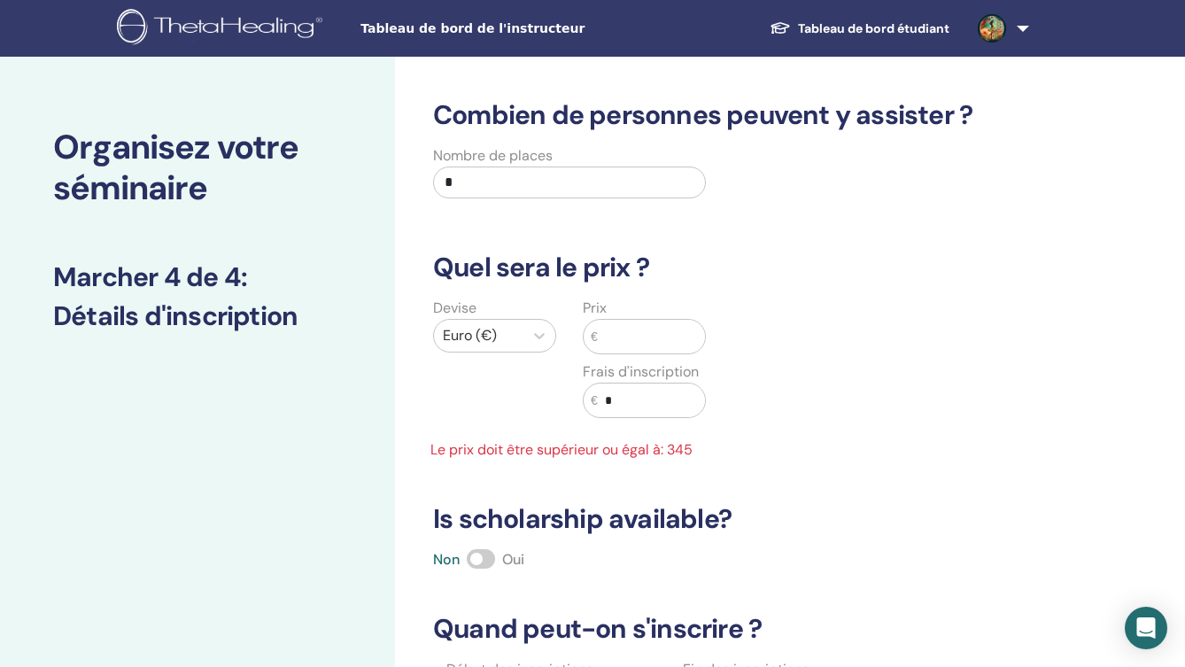
click at [633, 333] on input "text" at bounding box center [651, 337] width 107 height 34
type input "*"
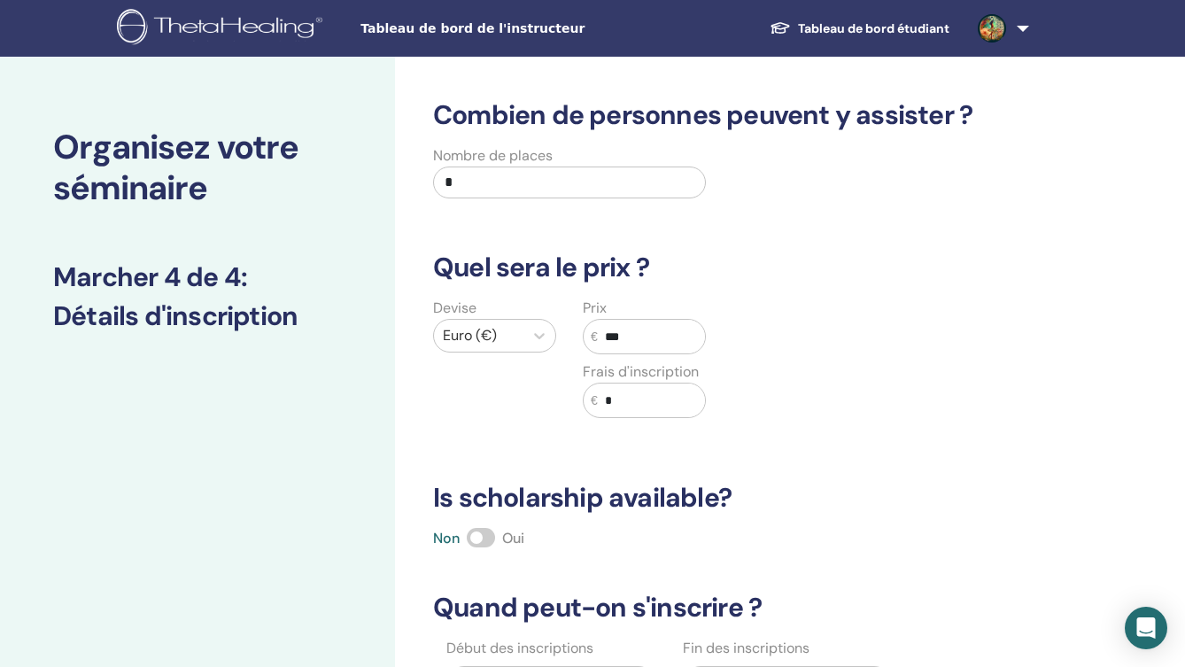
type input "***"
click at [838, 388] on div "Devise Euro (€) Prix € *** Frais d'inscription € *" at bounding box center [719, 369] width 620 height 142
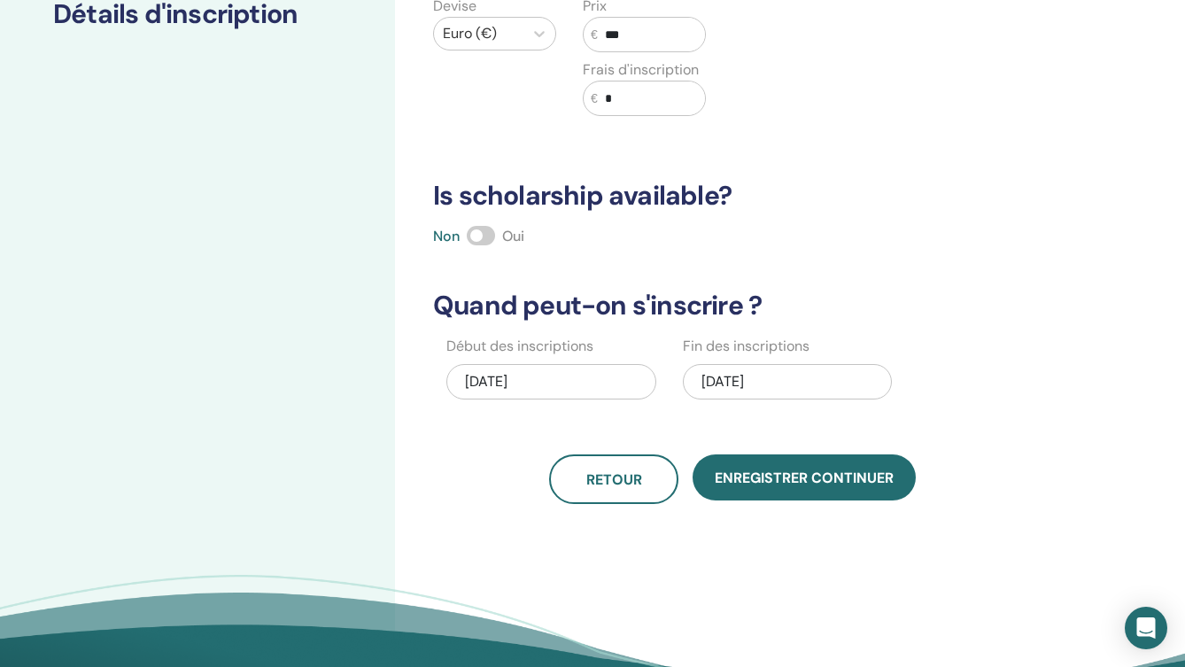
scroll to position [304, 0]
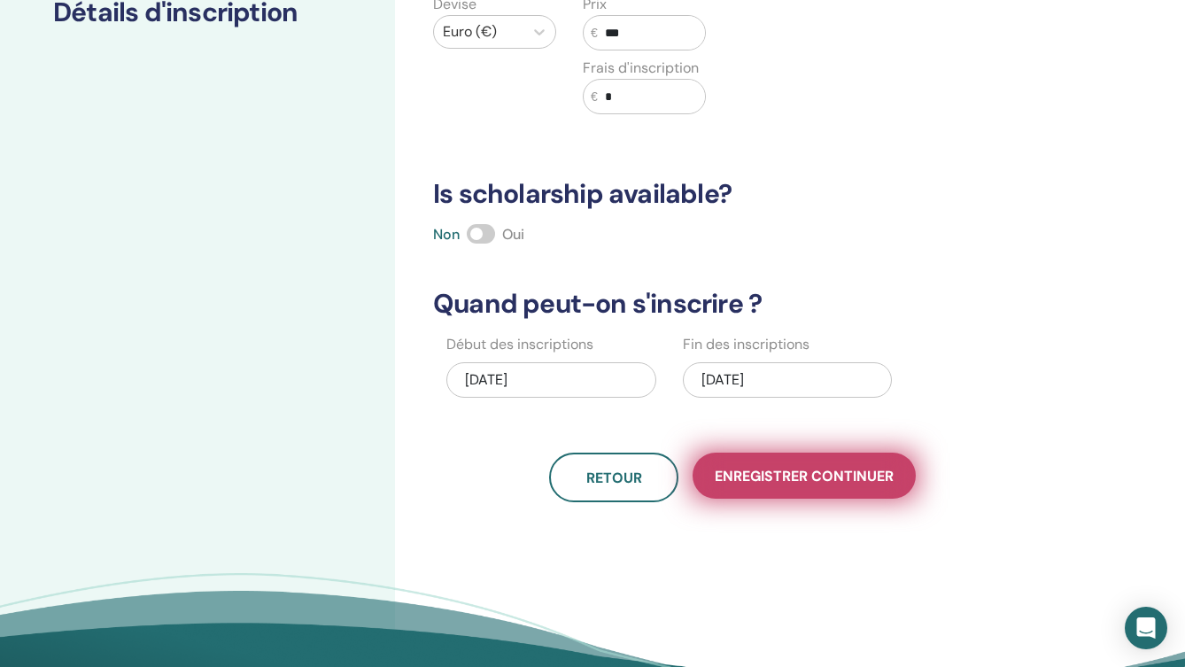
click at [799, 478] on span "Enregistrer continuer" at bounding box center [804, 476] width 179 height 19
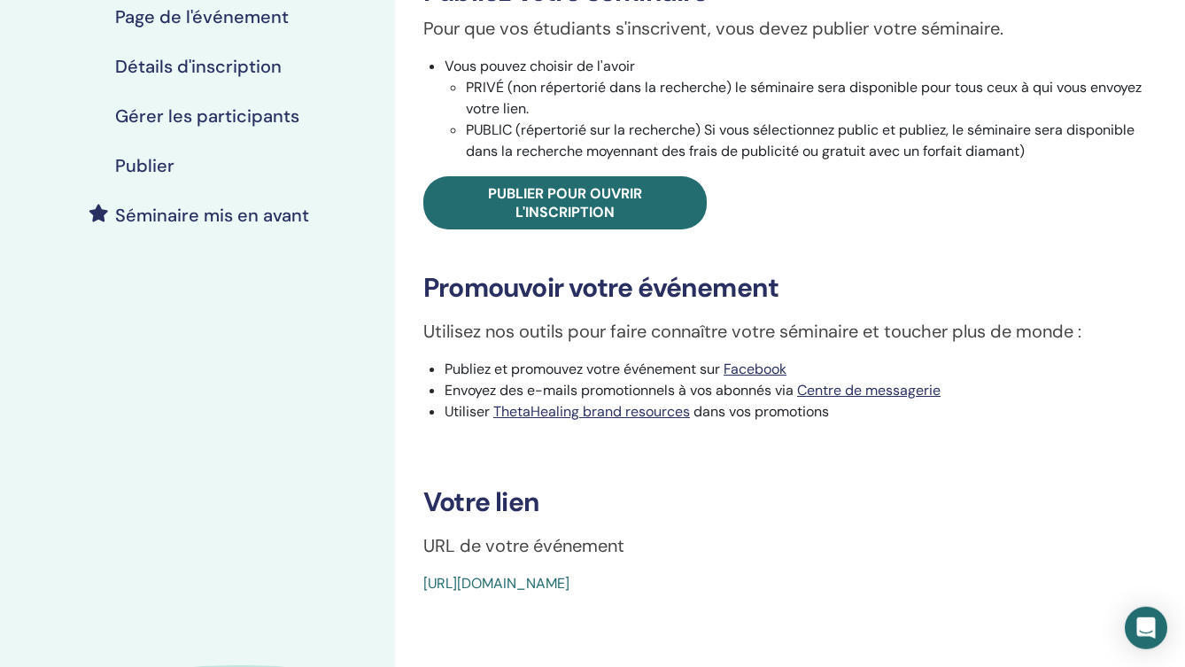
scroll to position [483, 0]
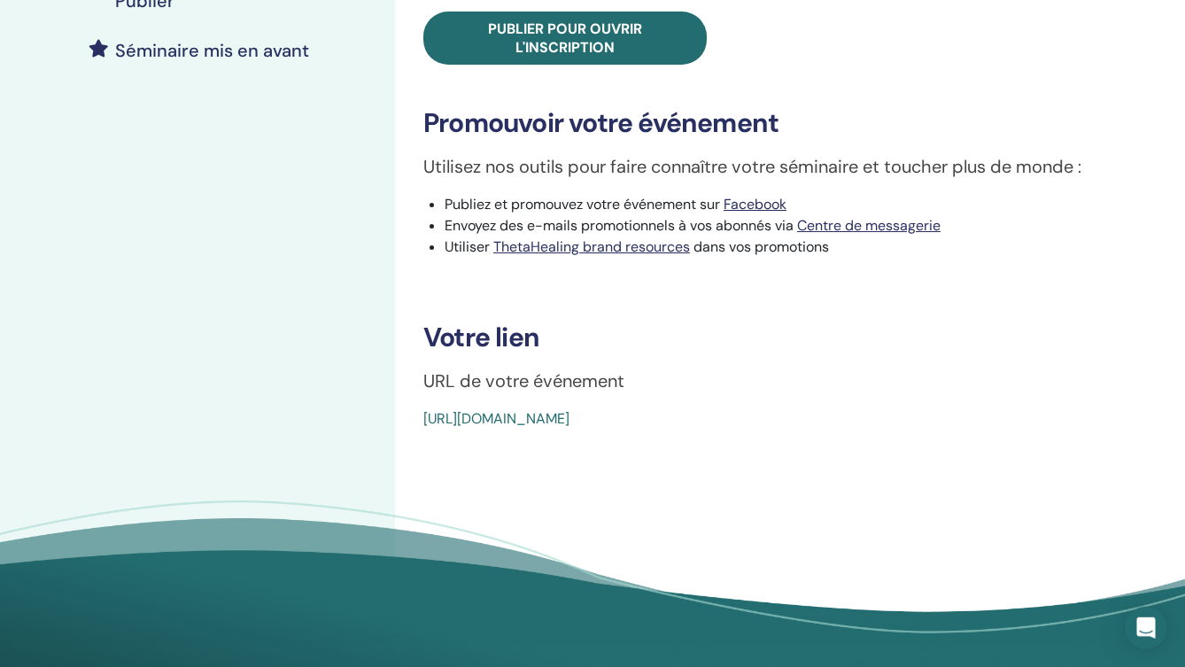
click at [569, 422] on link "https://www.thetahealing.com/seminar-377669-details.html" at bounding box center [496, 418] width 146 height 19
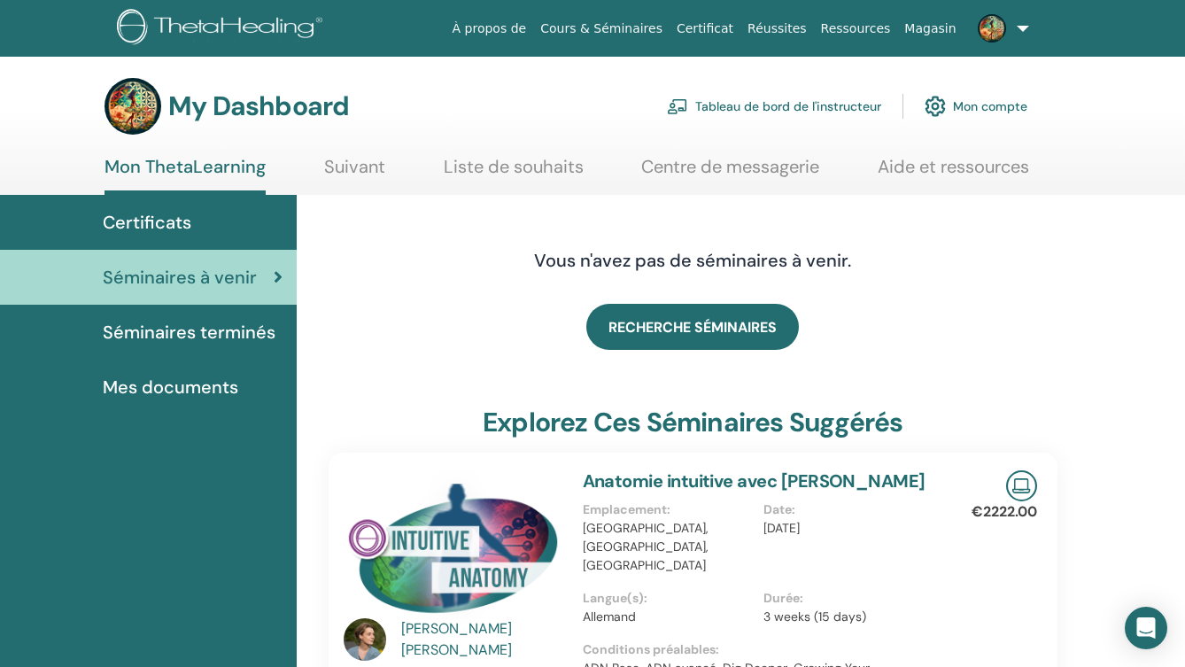
click at [746, 109] on link "Tableau de bord de l'instructeur" at bounding box center [774, 106] width 214 height 39
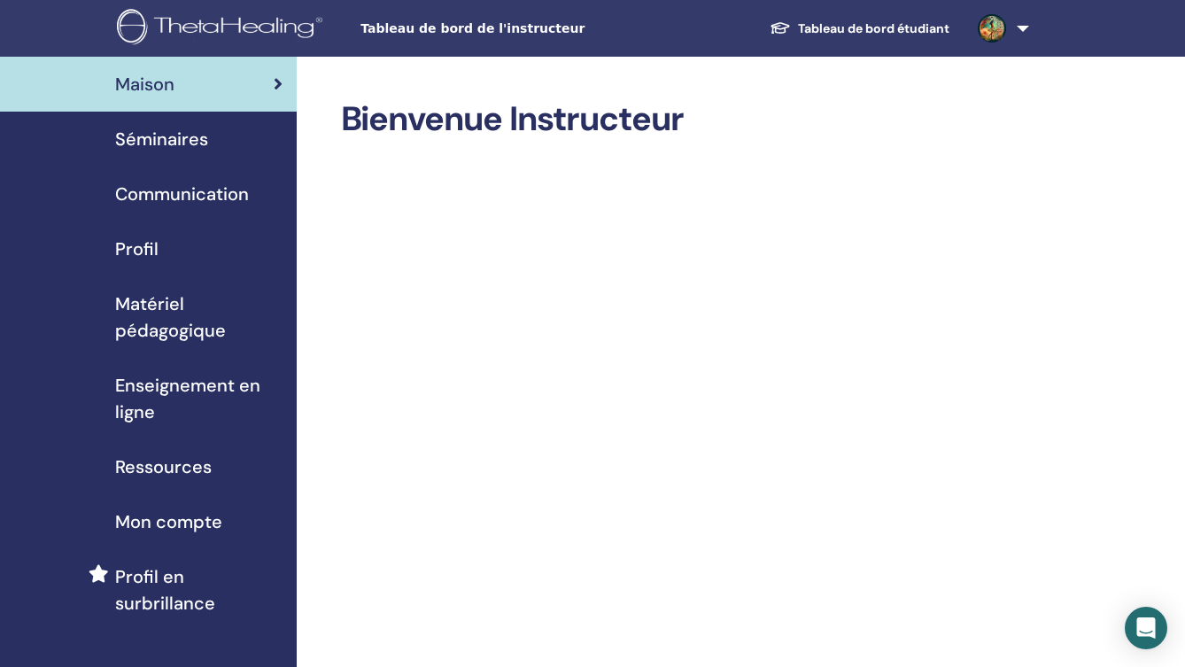
click at [181, 135] on span "Séminaires" at bounding box center [161, 139] width 93 height 27
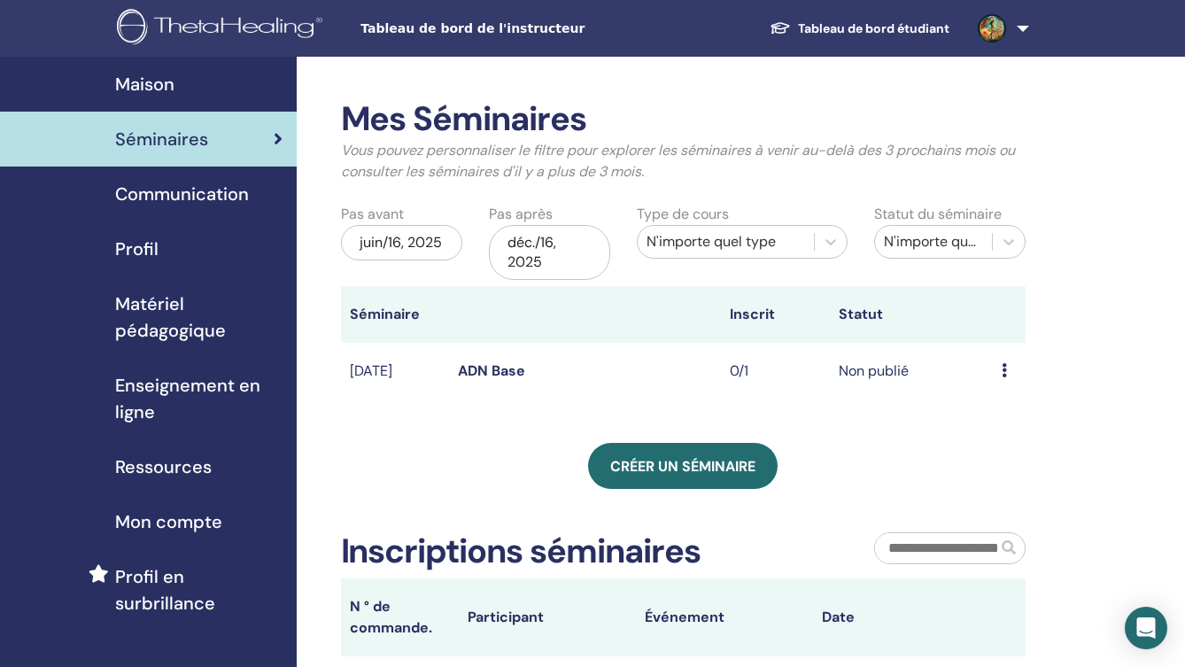
scroll to position [1, 0]
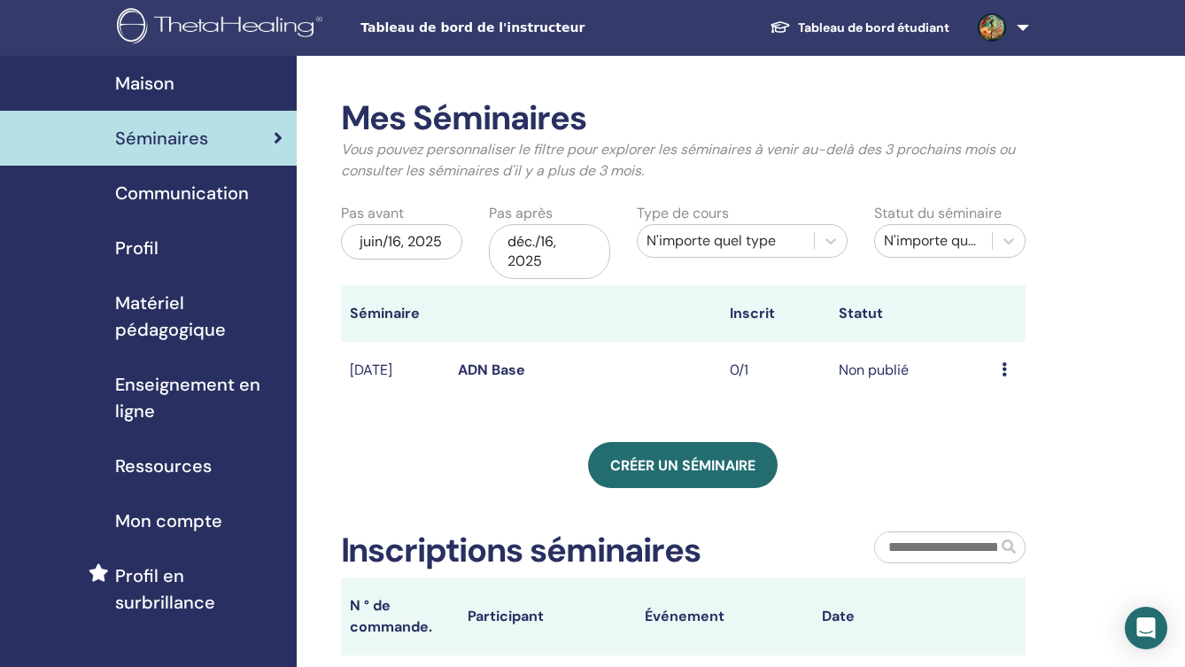
click at [1001, 368] on td "Aperçu Éditer Participants Annuler" at bounding box center [1009, 371] width 33 height 58
click at [1009, 371] on div "Aperçu Éditer Participants Annuler" at bounding box center [1009, 370] width 15 height 21
click at [897, 444] on div "Créer un séminaire" at bounding box center [683, 465] width 685 height 46
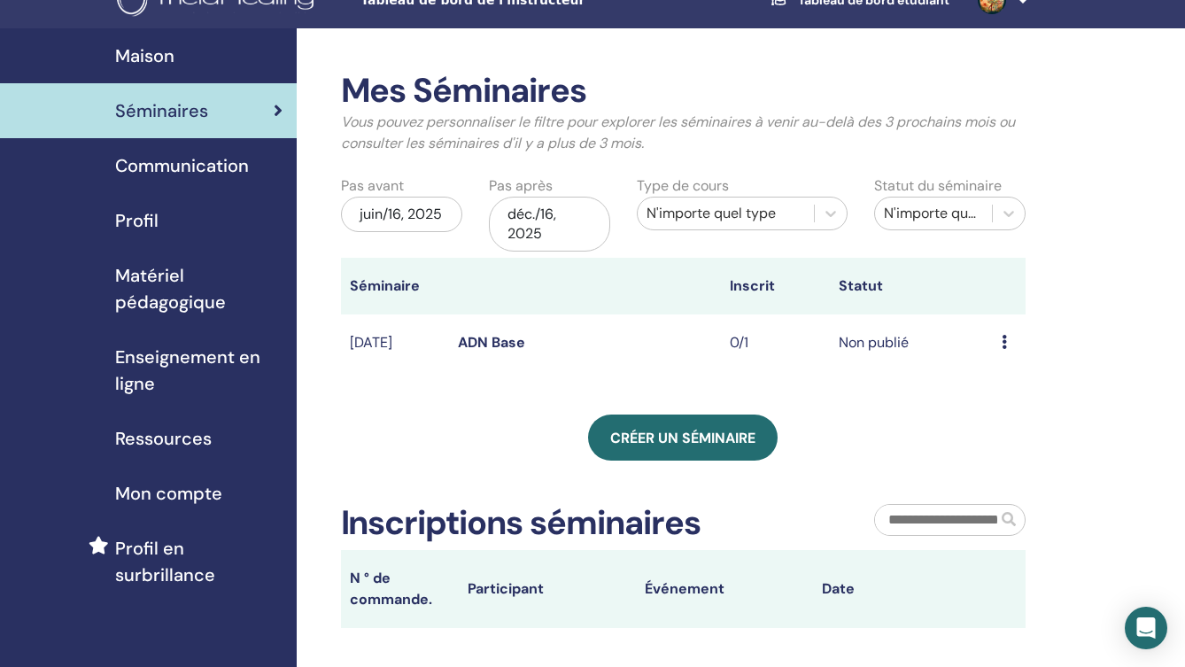
scroll to position [31, 0]
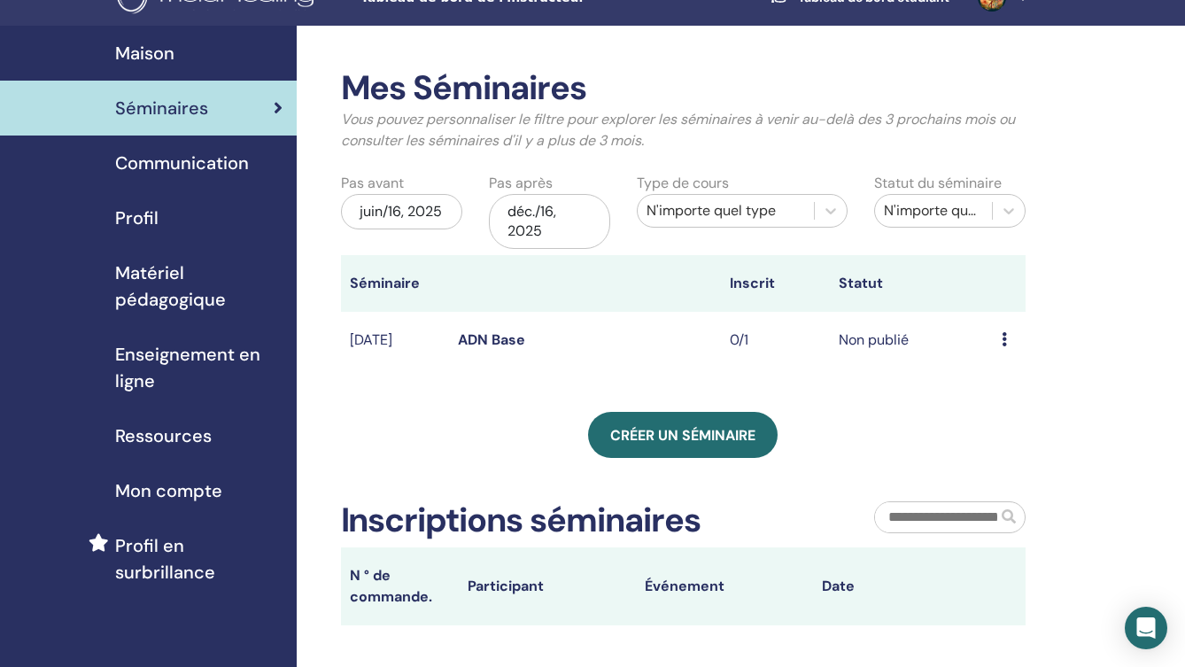
click at [1006, 340] on icon at bounding box center [1004, 339] width 5 height 14
click at [1001, 379] on link "Éditer" at bounding box center [995, 381] width 39 height 19
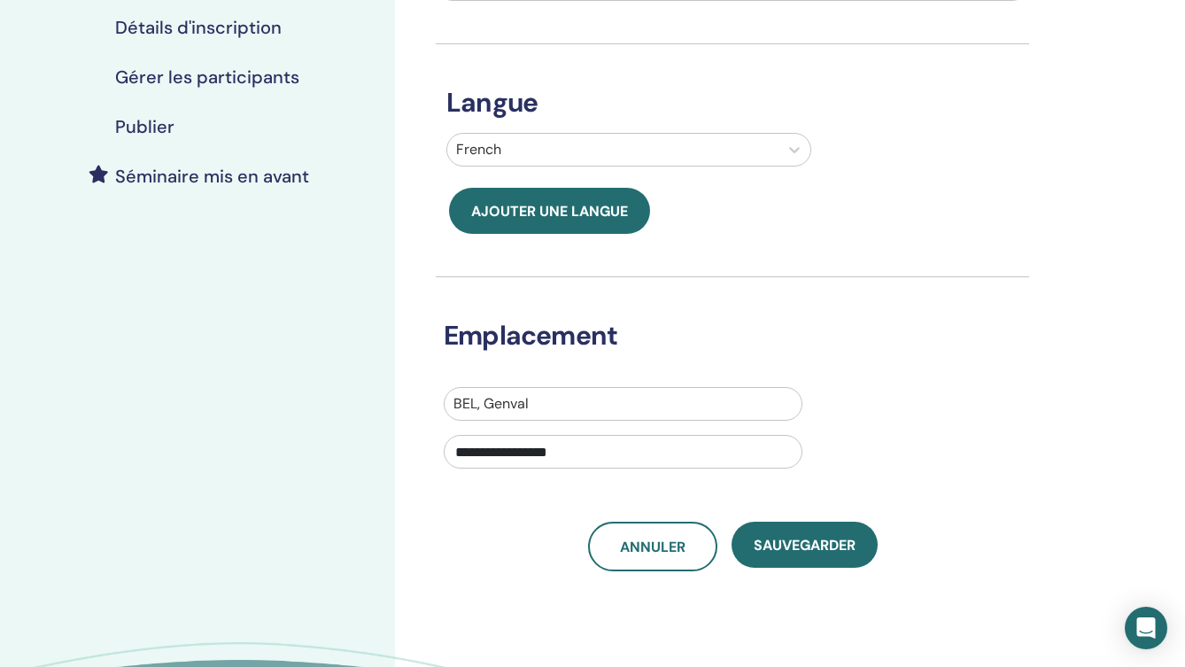
scroll to position [370, 0]
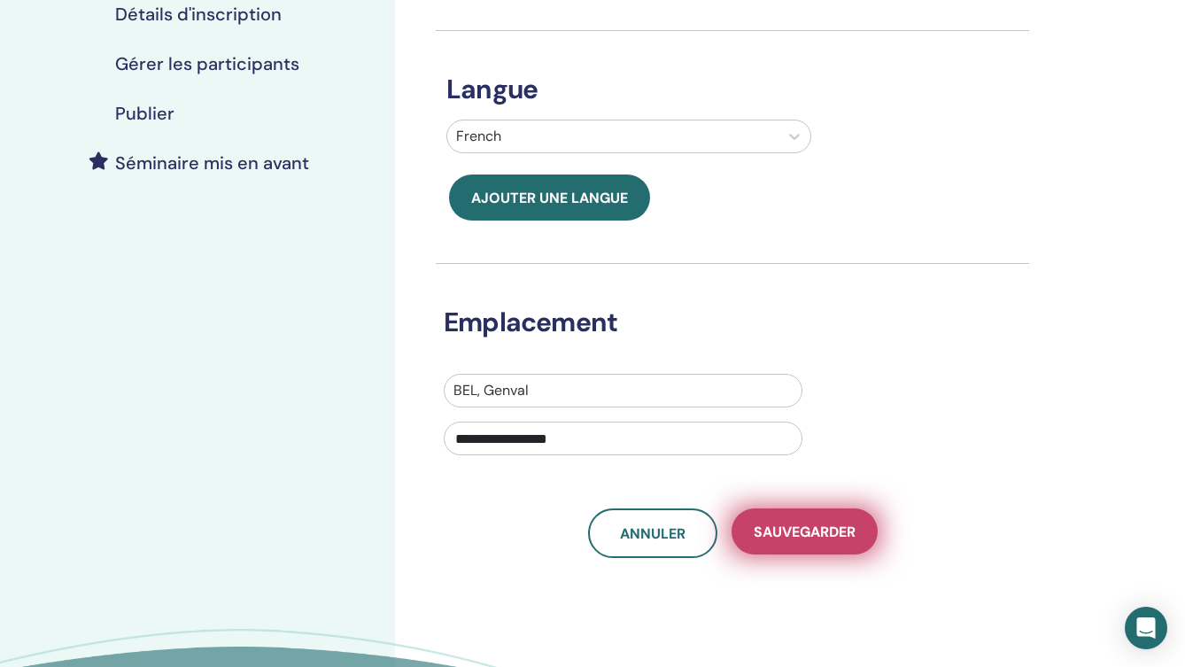
click at [818, 524] on span "sauvegarder" at bounding box center [805, 531] width 102 height 19
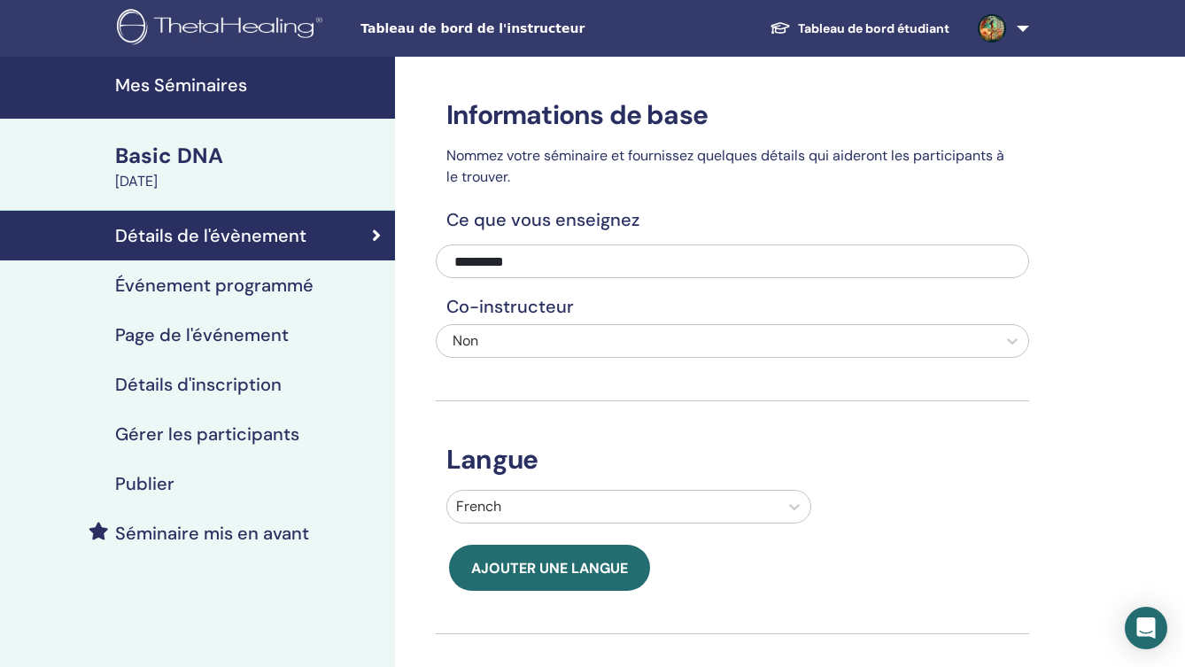
click at [149, 482] on h4 "Publier" at bounding box center [144, 483] width 59 height 21
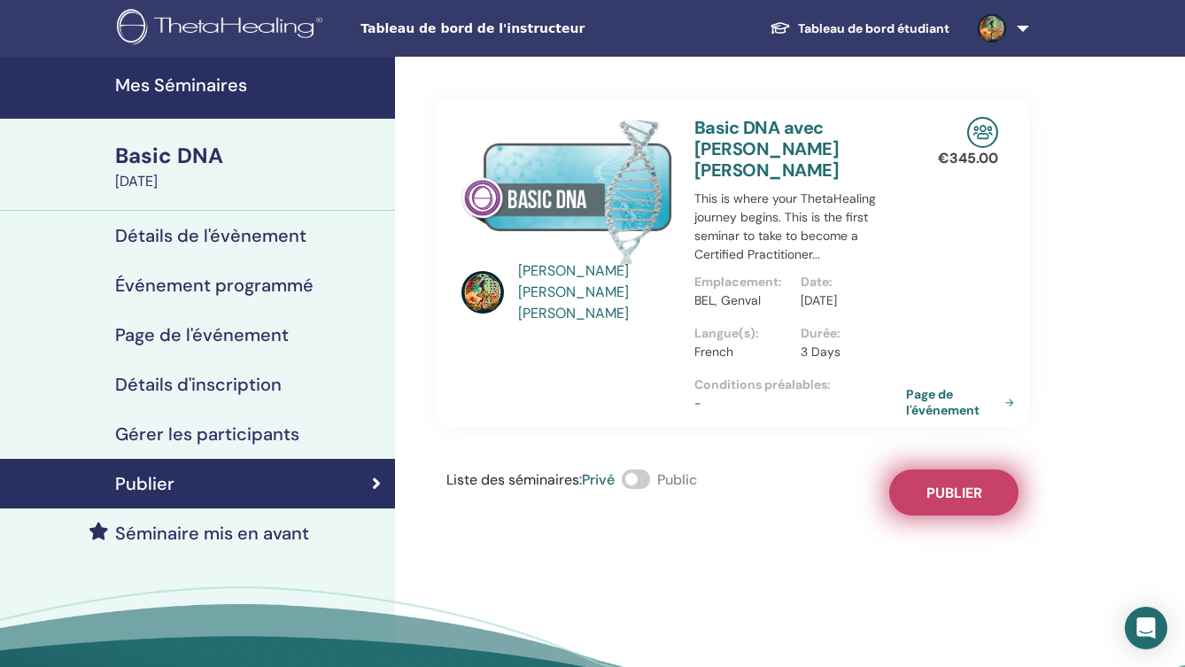
click at [963, 492] on span "Publier" at bounding box center [954, 493] width 56 height 19
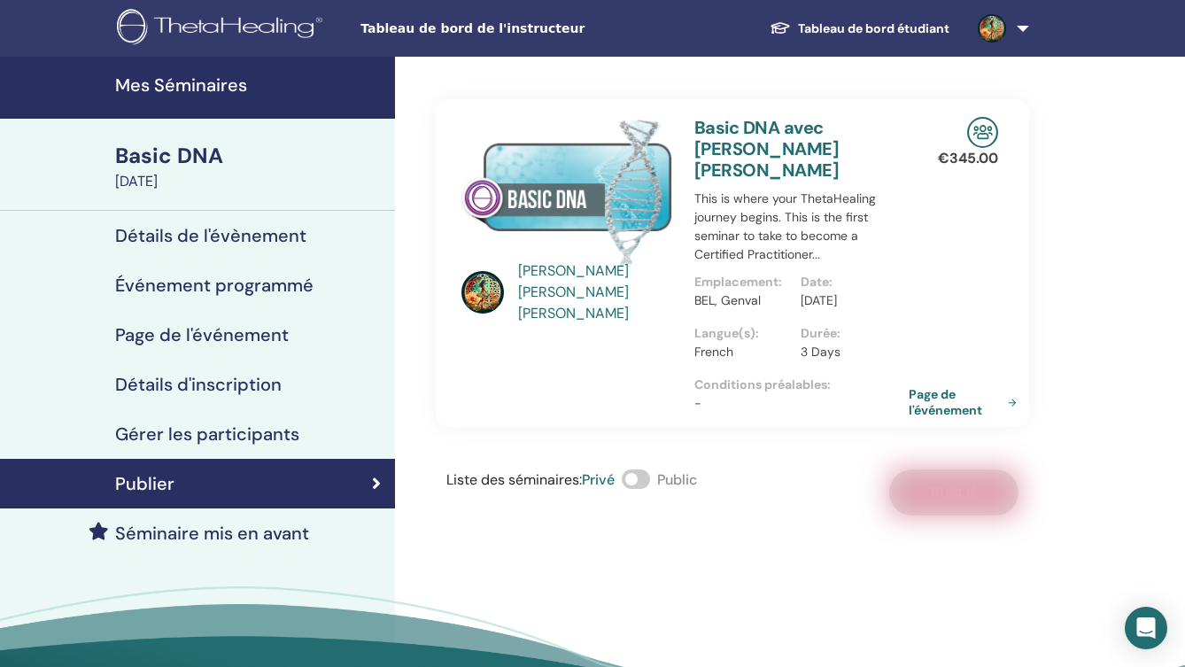
click at [944, 398] on link "Page de l'événement" at bounding box center [966, 402] width 115 height 32
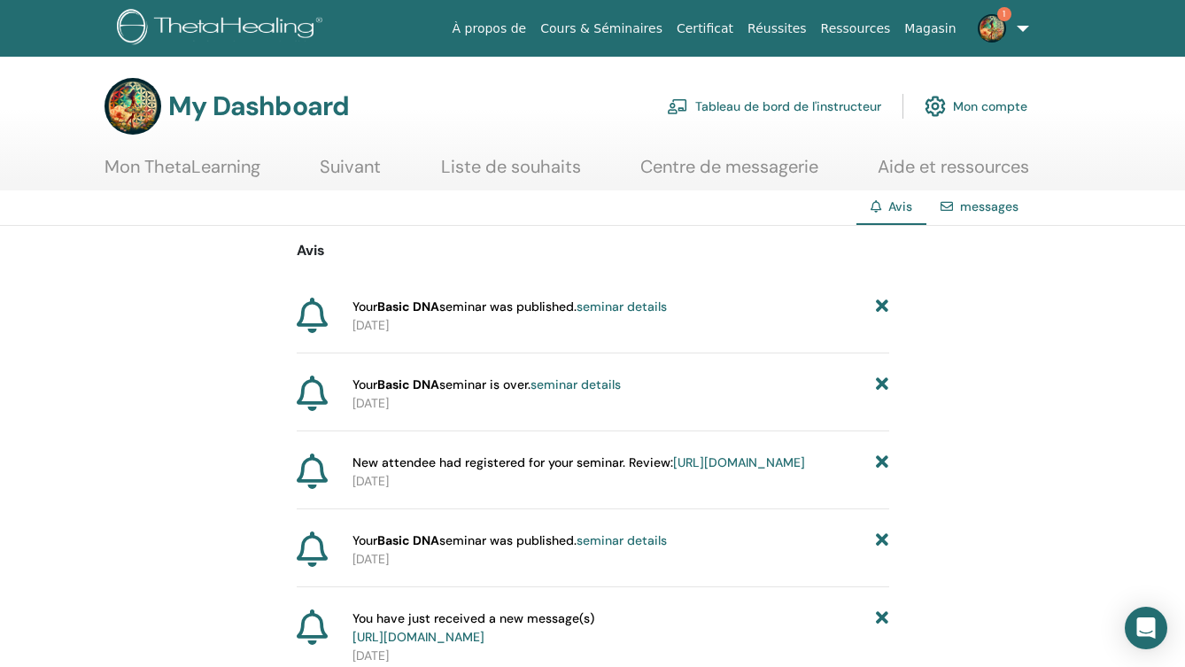
click at [640, 309] on link "seminar details" at bounding box center [621, 306] width 90 height 16
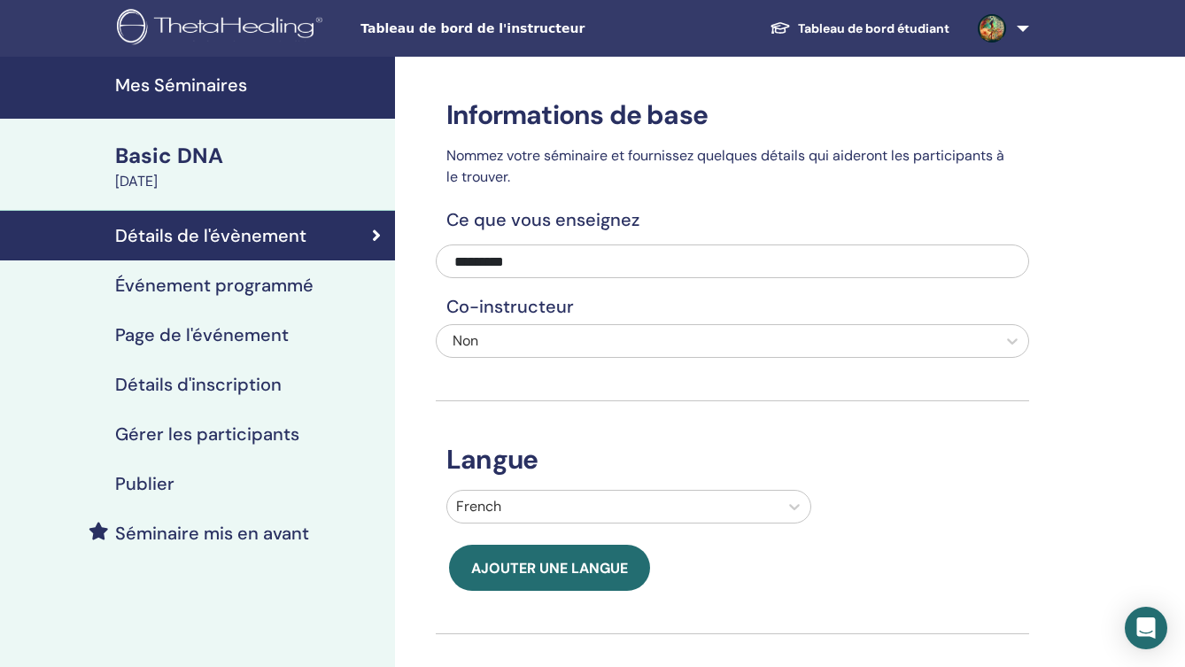
click at [998, 28] on img at bounding box center [992, 28] width 28 height 28
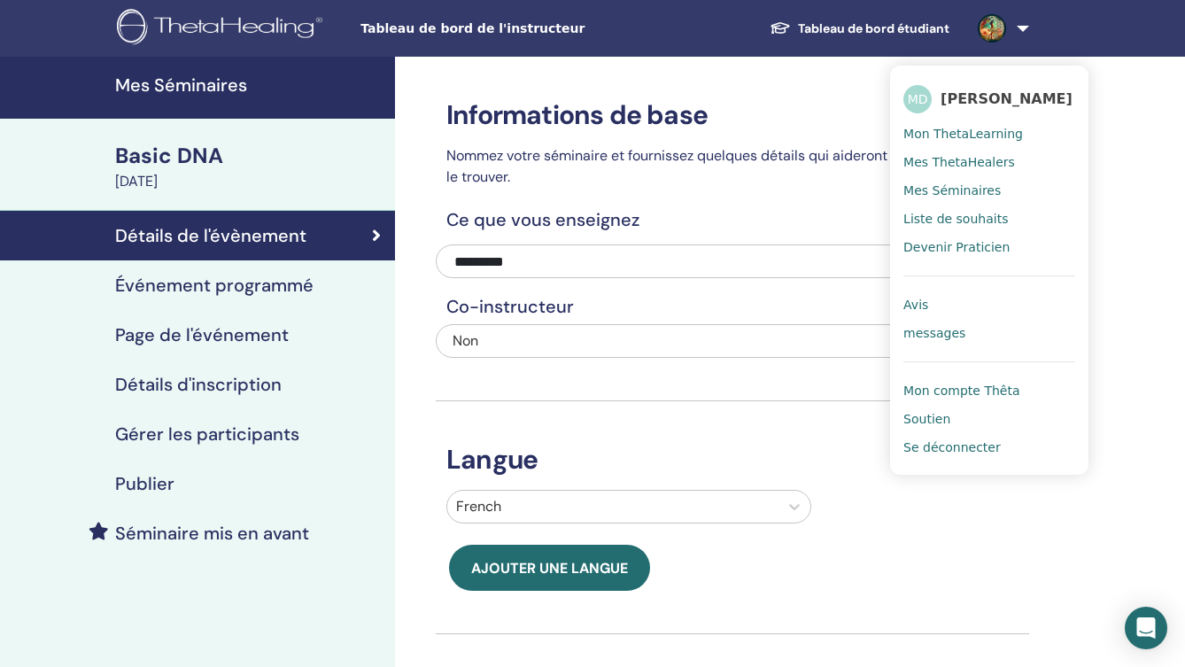
click at [210, 331] on h4 "Page de l'événement" at bounding box center [202, 334] width 174 height 21
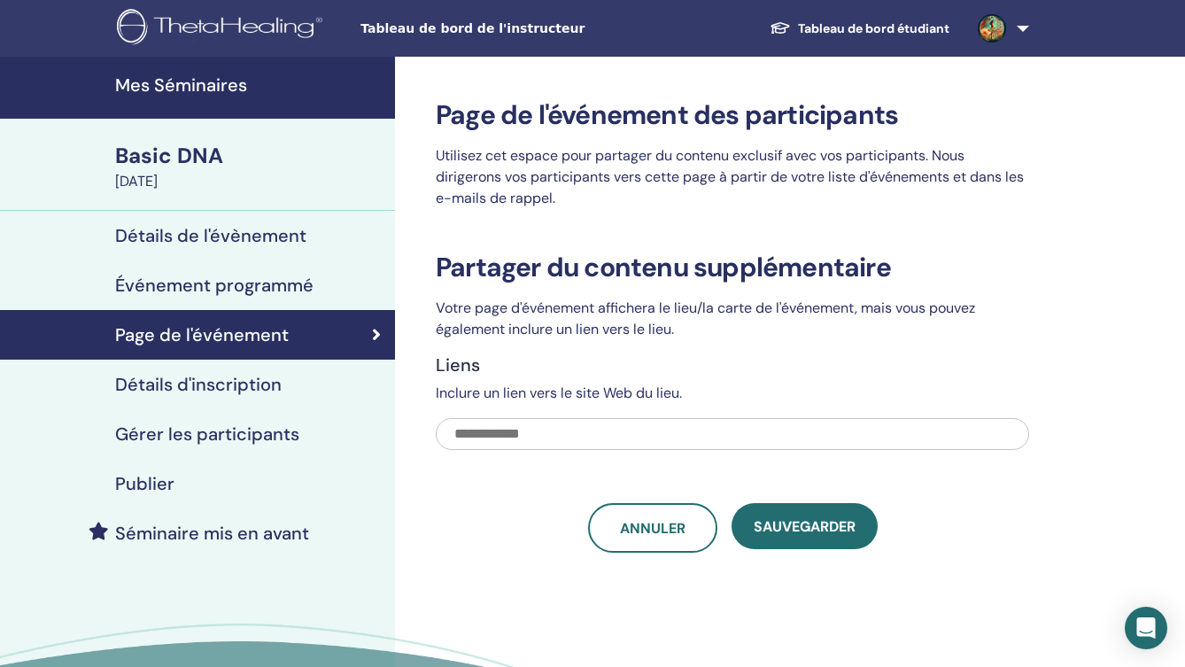
click at [206, 276] on h4 "Événement programmé" at bounding box center [214, 285] width 198 height 21
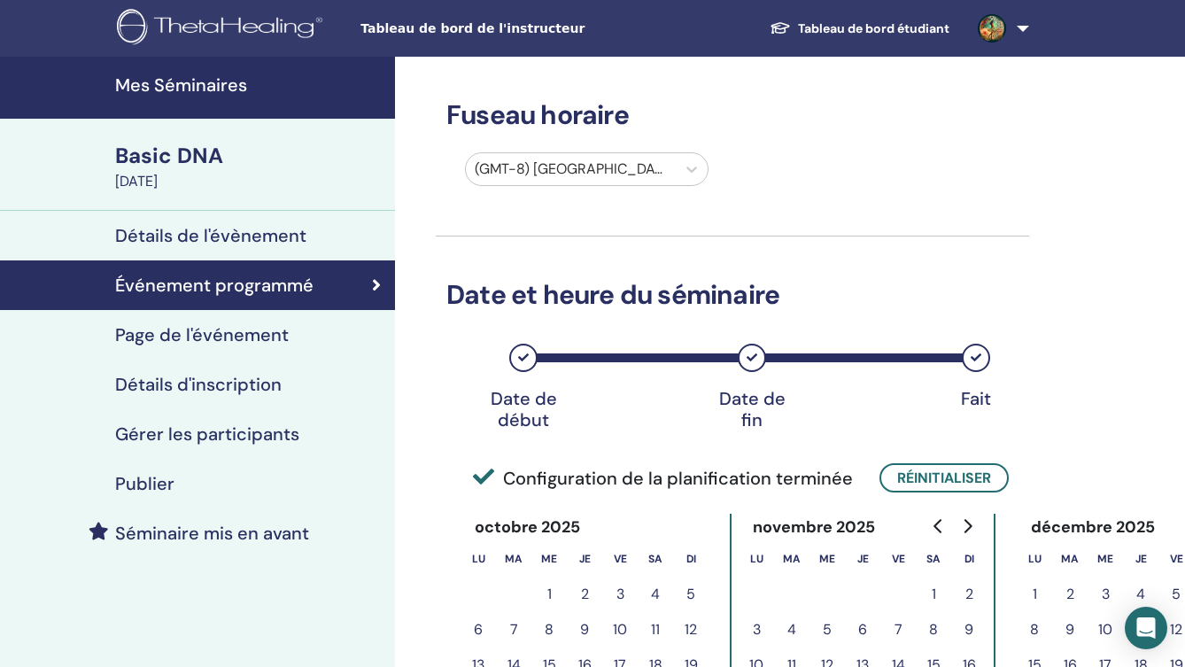
click at [203, 239] on h4 "Détails de l'évènement" at bounding box center [210, 235] width 191 height 21
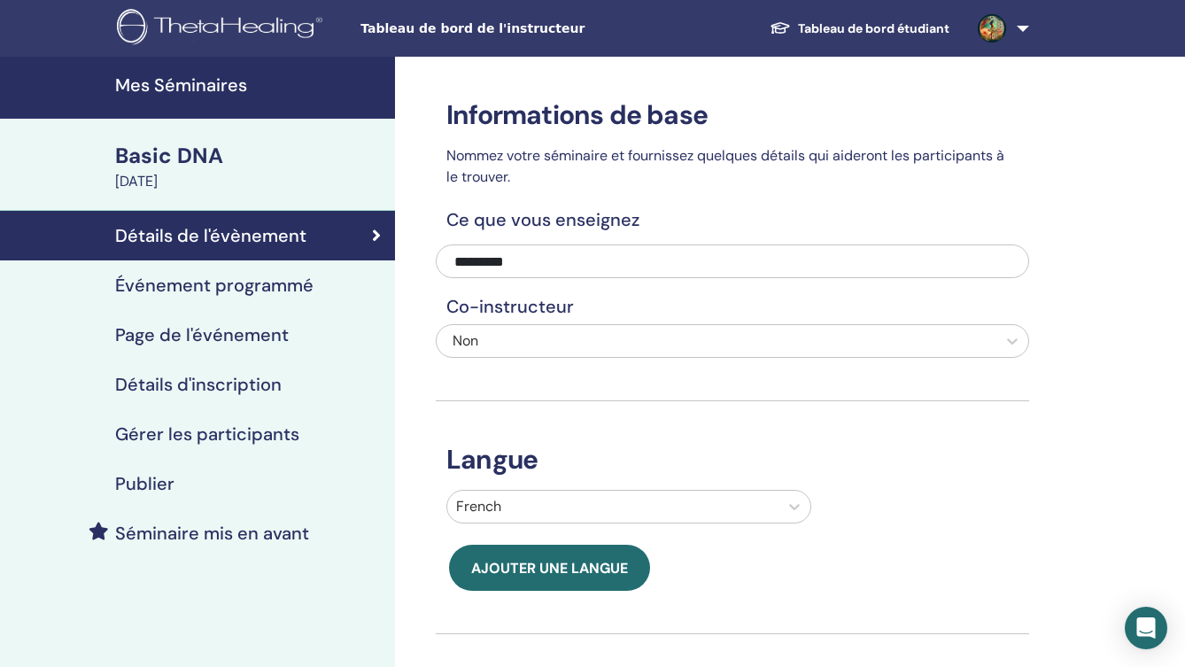
click at [873, 31] on link "Tableau de bord étudiant" at bounding box center [859, 28] width 208 height 33
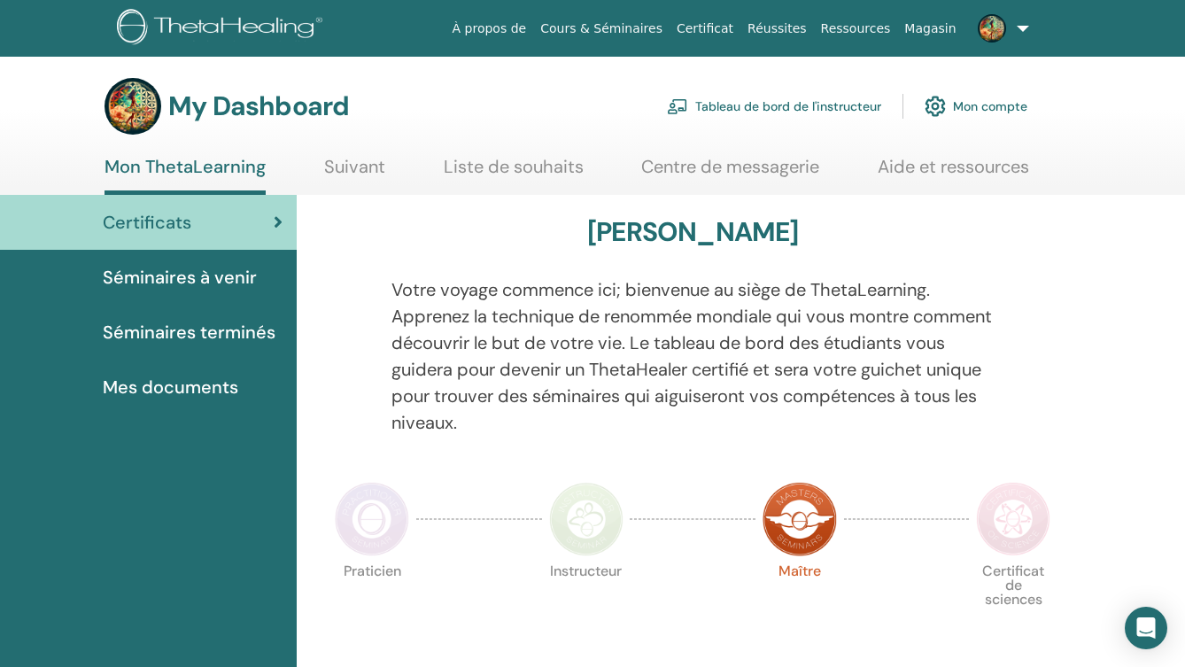
click at [164, 280] on span "Séminaires à venir" at bounding box center [180, 277] width 154 height 27
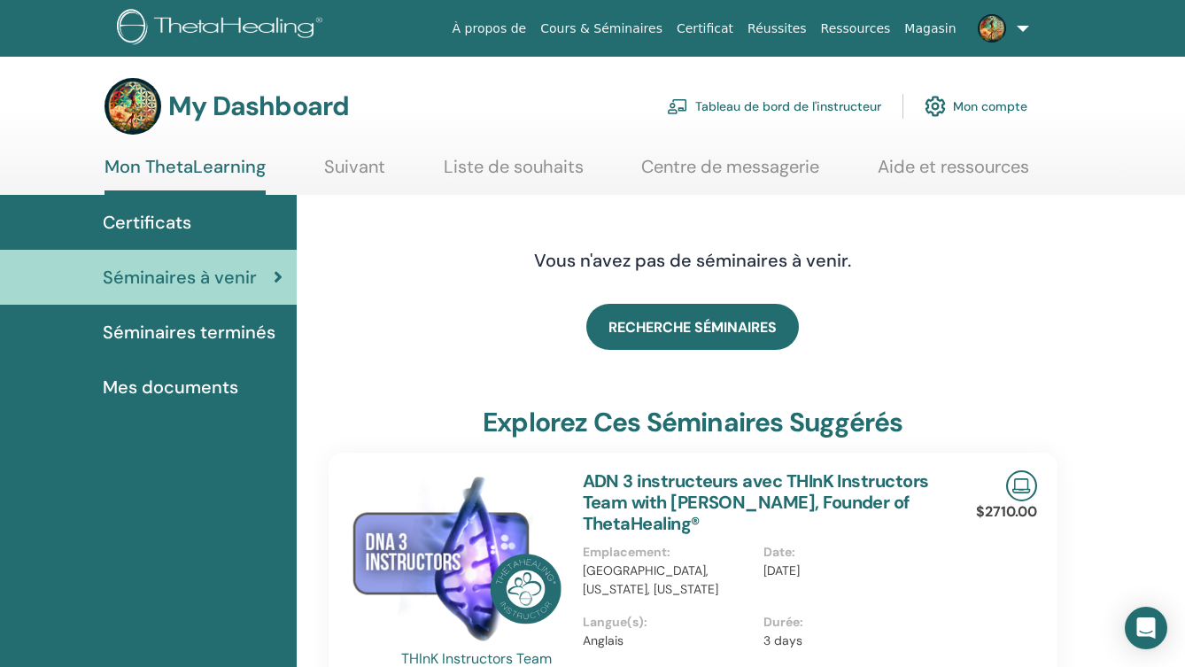
click at [192, 335] on span "Séminaires terminés" at bounding box center [189, 332] width 173 height 27
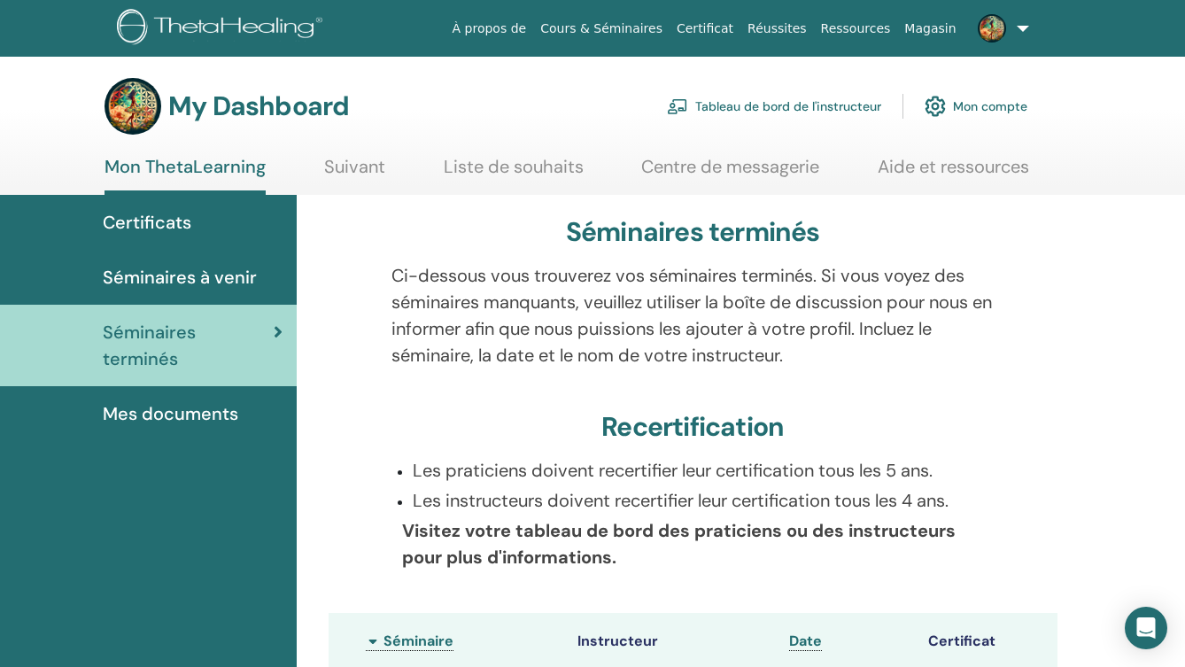
click at [786, 106] on link "Tableau de bord de l'instructeur" at bounding box center [774, 106] width 214 height 39
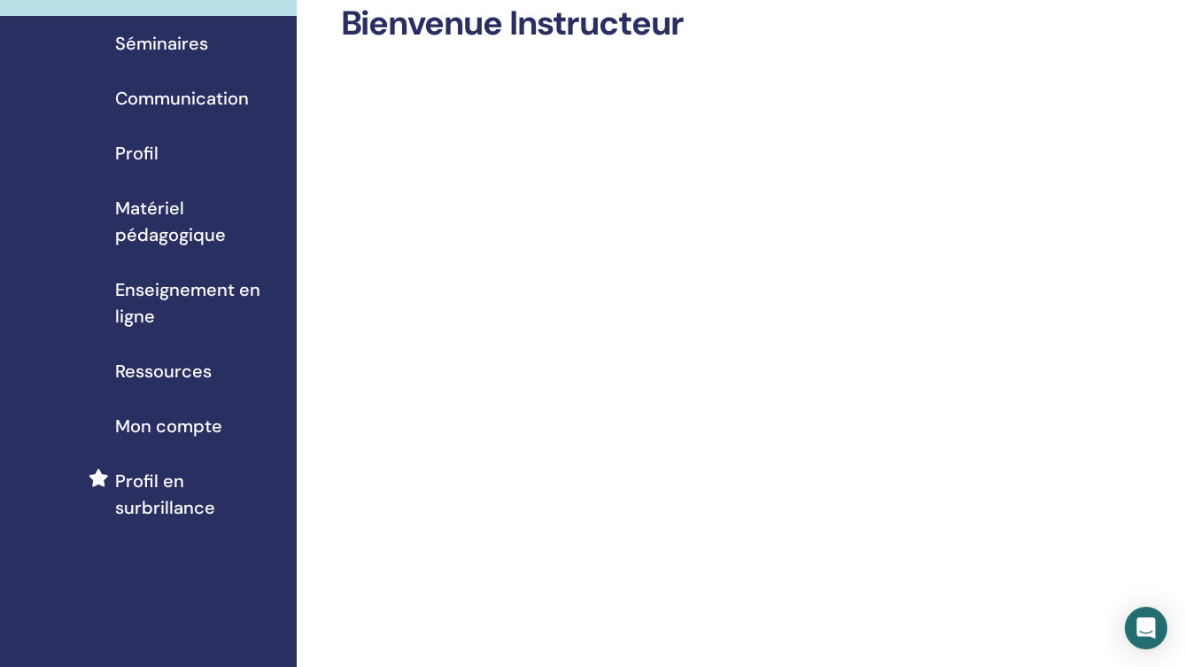
scroll to position [89, 0]
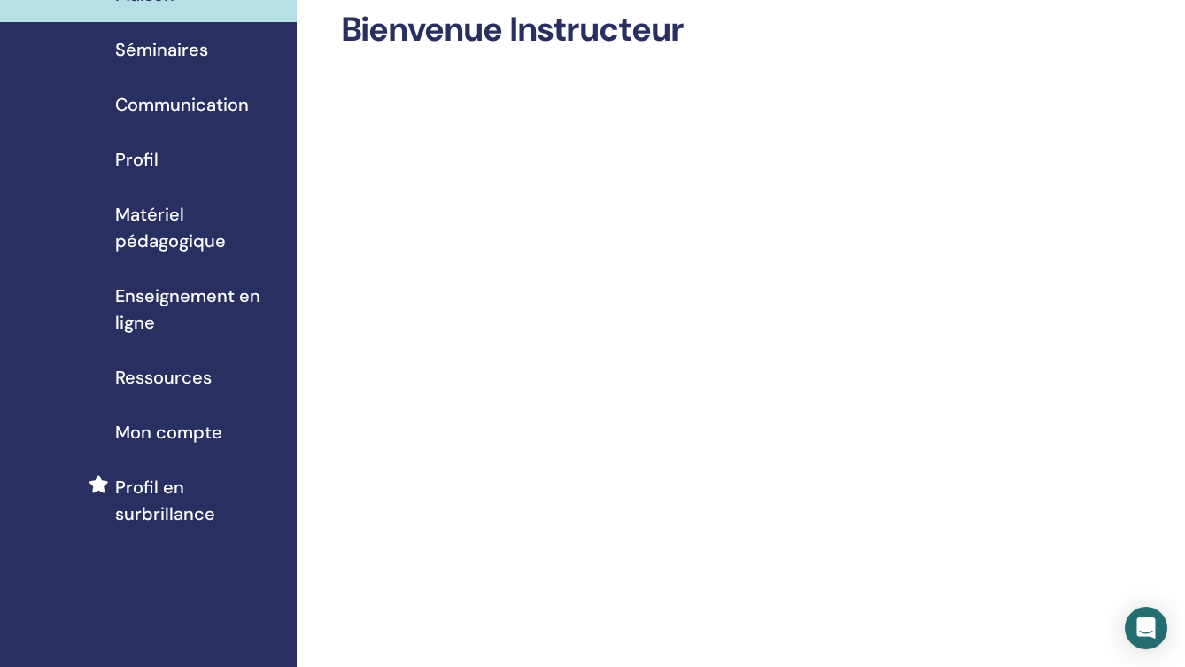
click at [164, 424] on span "Mon compte" at bounding box center [168, 432] width 107 height 27
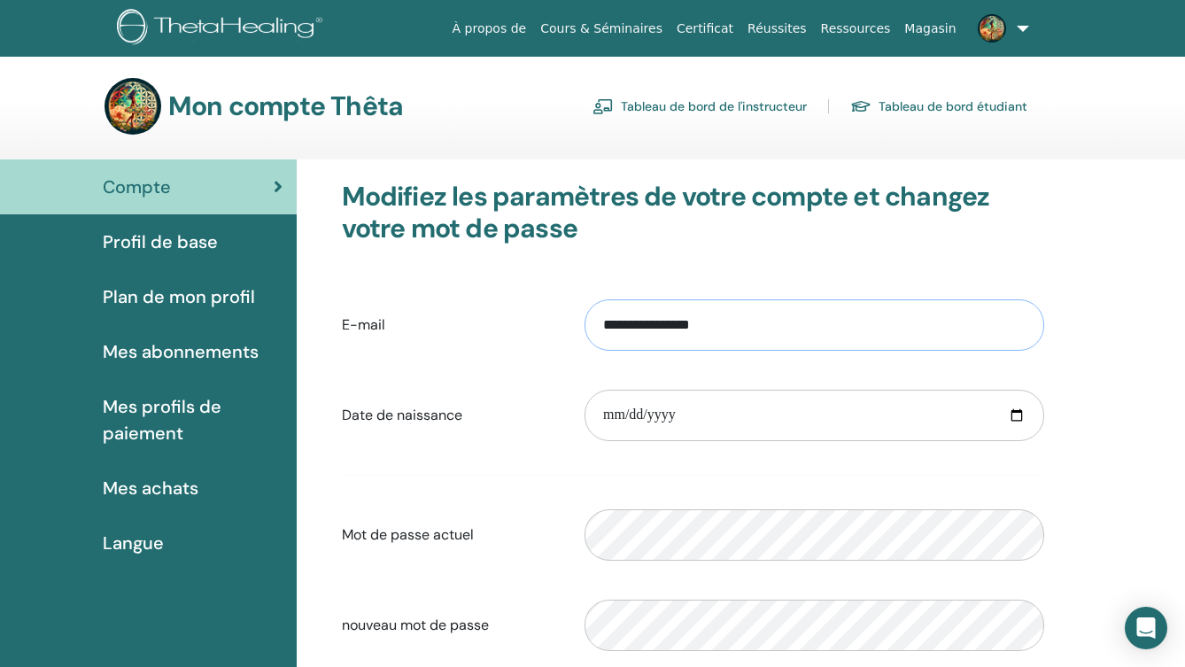
click at [737, 328] on input "**********" at bounding box center [814, 324] width 460 height 51
click at [774, 265] on div "**********" at bounding box center [694, 497] width 730 height 633
click at [721, 105] on link "Tableau de bord de l'instructeur" at bounding box center [699, 106] width 214 height 28
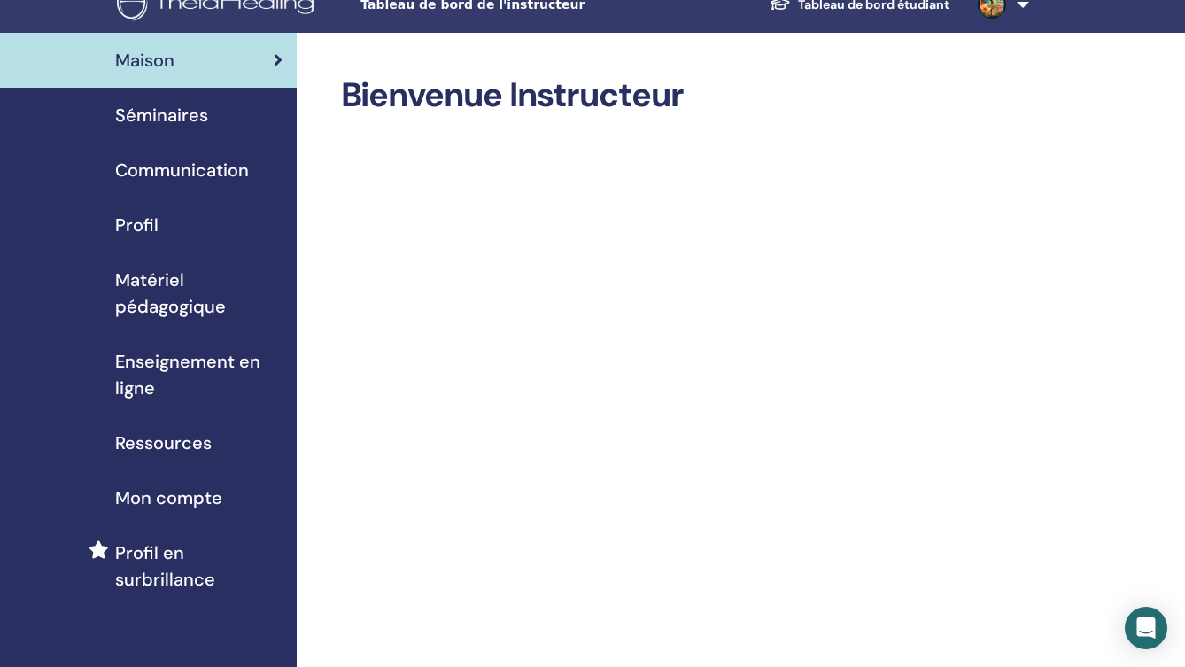
scroll to position [5, 0]
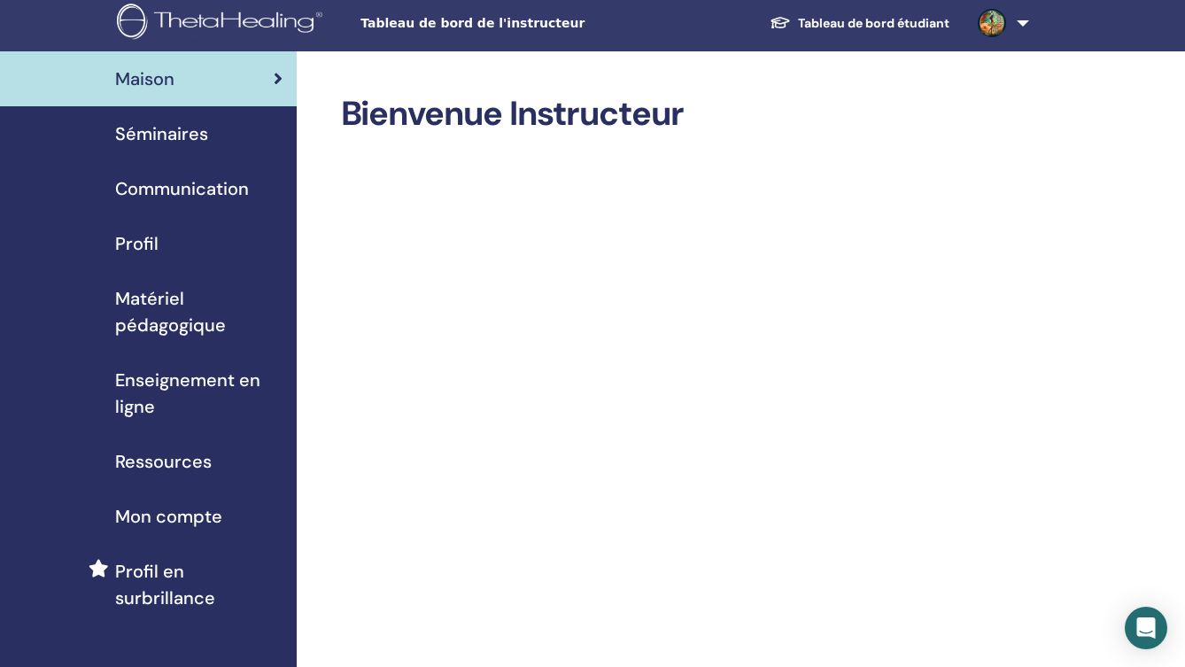
click at [152, 328] on span "Matériel pédagogique" at bounding box center [198, 311] width 167 height 53
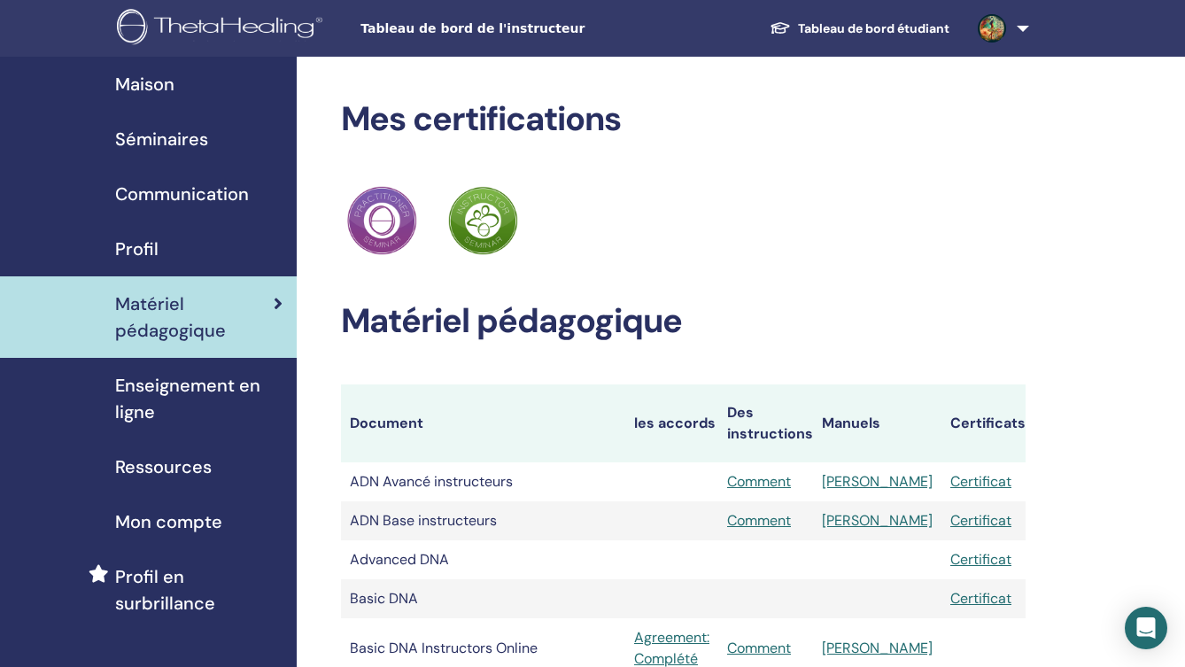
click at [133, 394] on span "Enseignement en ligne" at bounding box center [198, 398] width 167 height 53
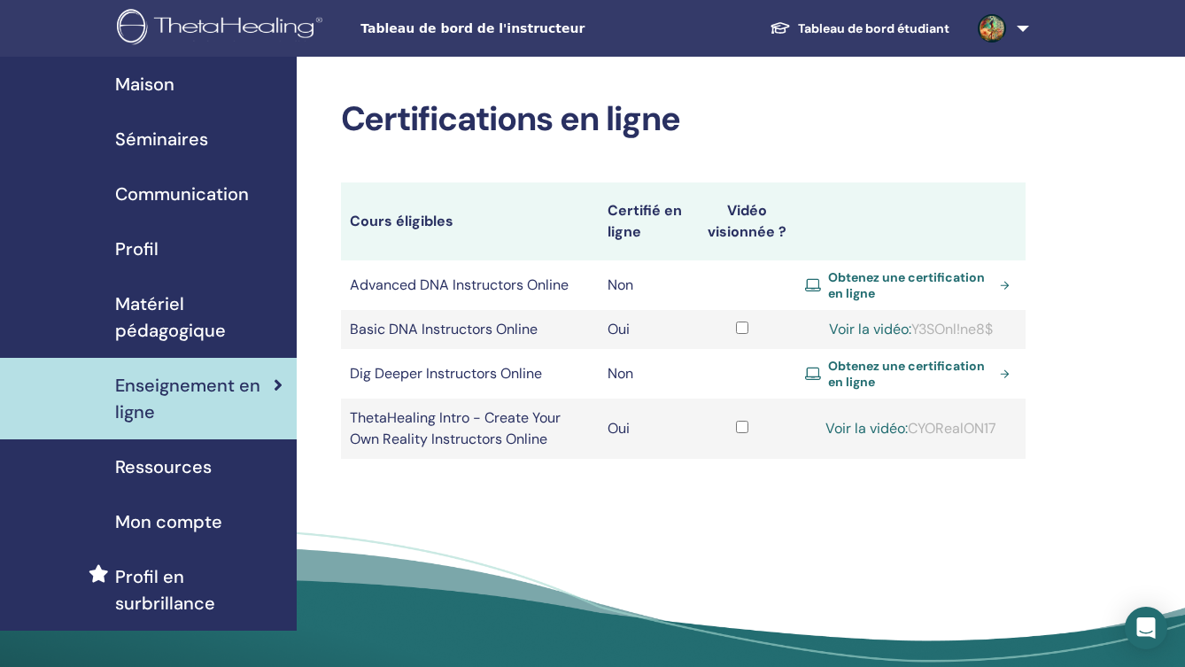
click at [182, 144] on span "Séminaires" at bounding box center [161, 139] width 93 height 27
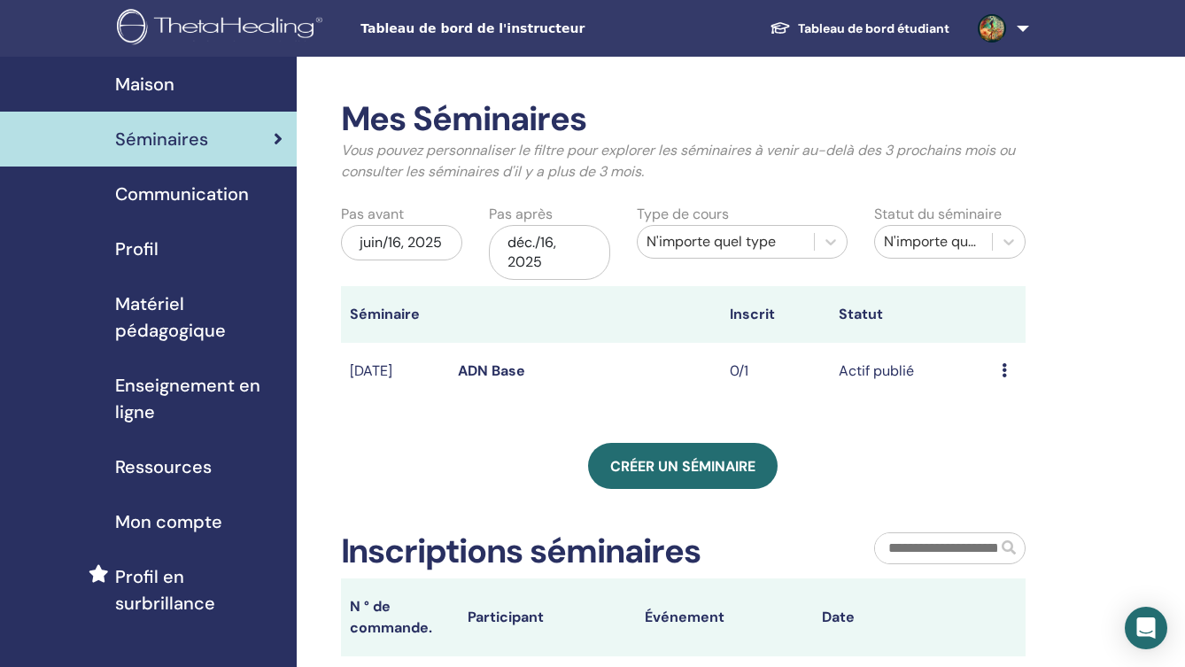
click at [1007, 369] on icon at bounding box center [1004, 370] width 5 height 14
click at [1002, 380] on link "Aperçu" at bounding box center [1001, 383] width 48 height 19
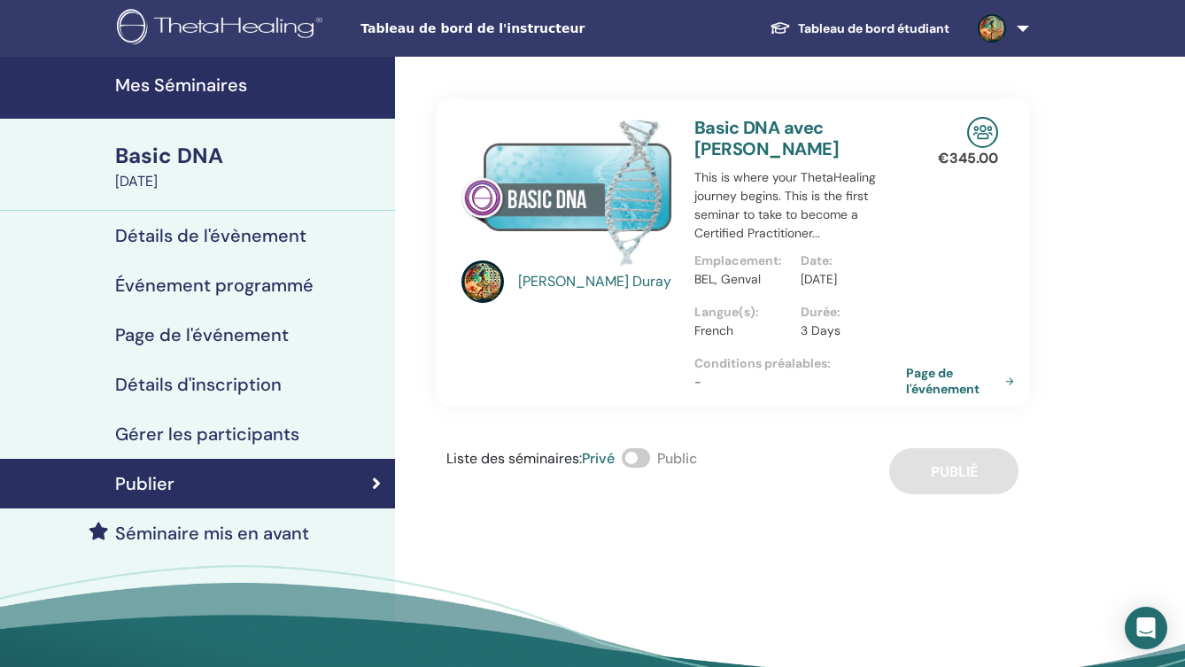
click at [663, 556] on div "[PERSON_NAME] Basic DNA avec [PERSON_NAME] This is where your ThetaHealing jour…" at bounding box center [790, 399] width 790 height 685
